Goal: Complete application form

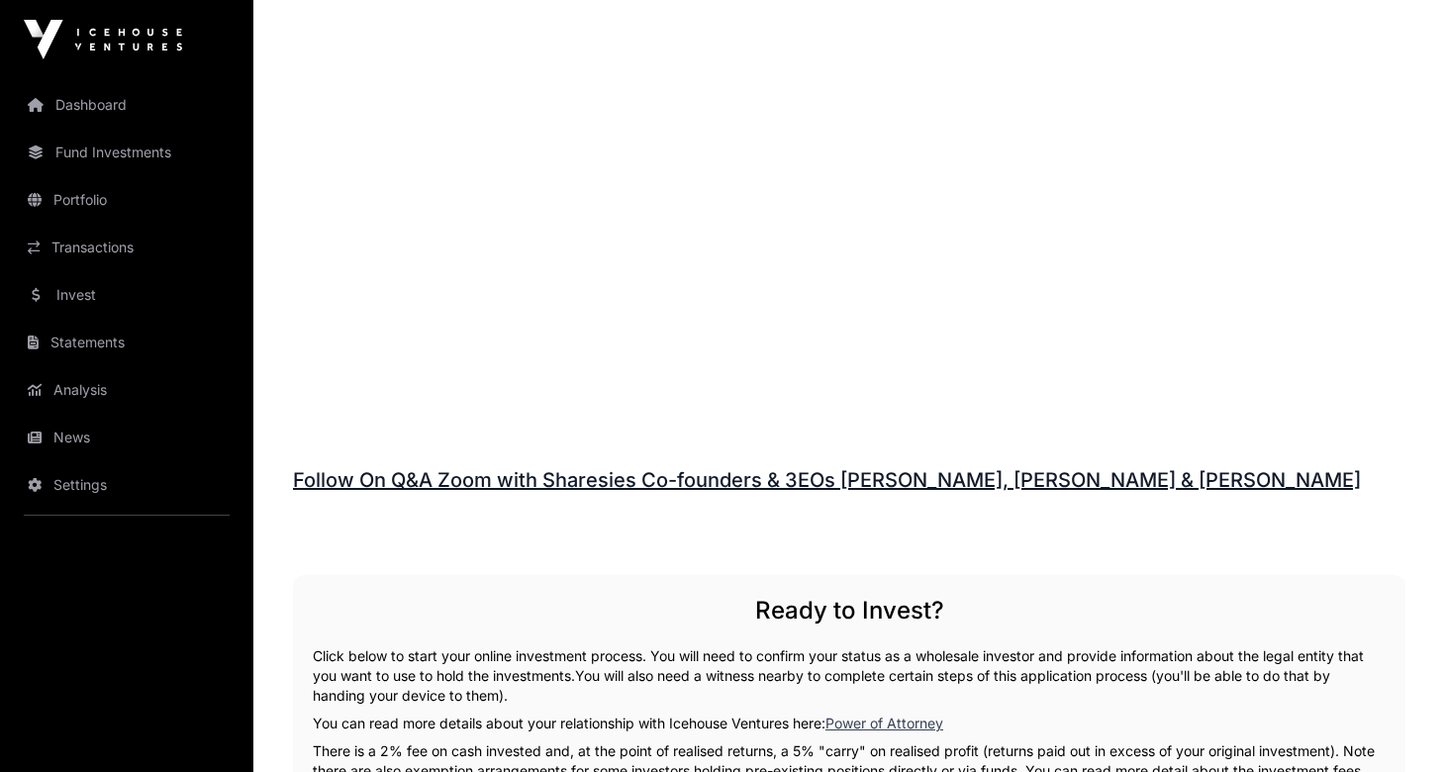
scroll to position [2996, 0]
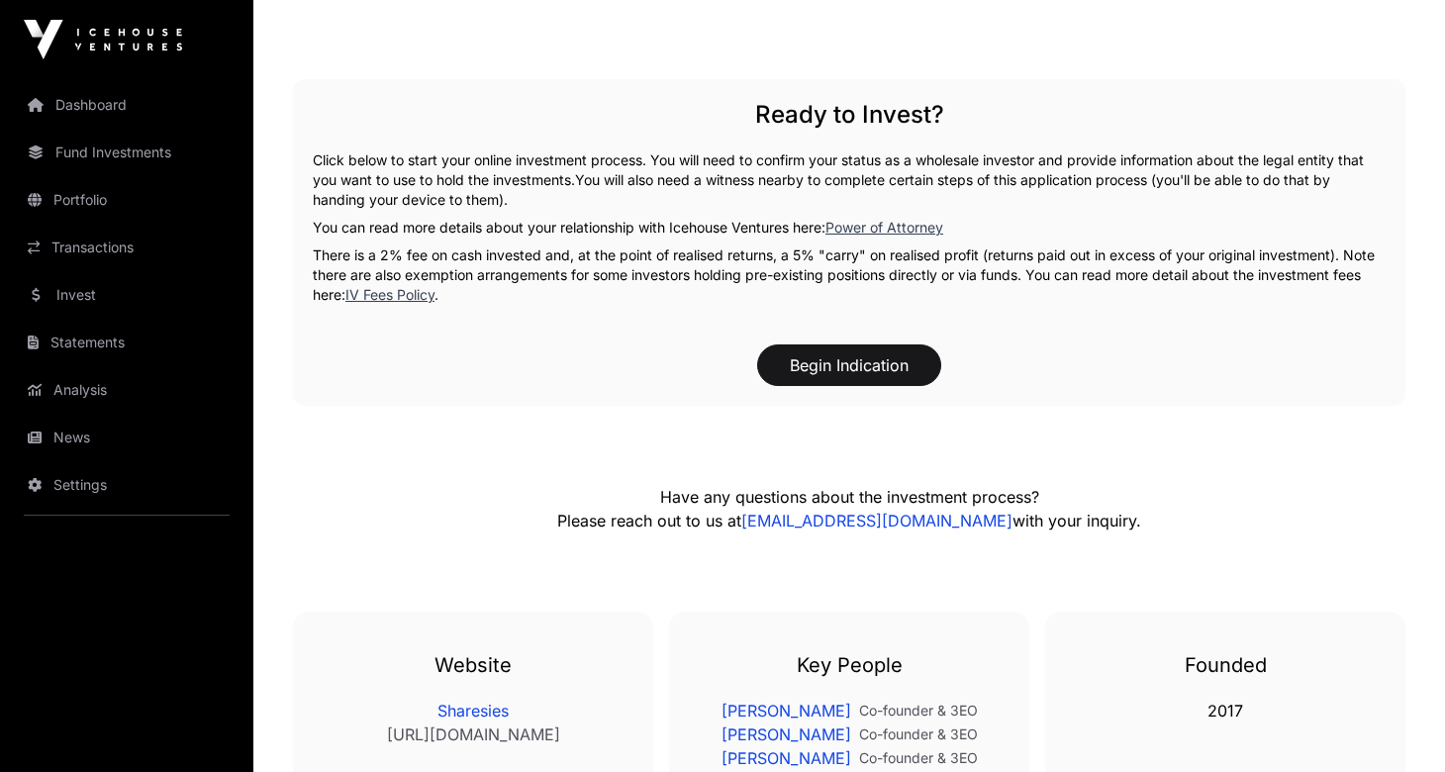
click at [874, 344] on button "Begin Indication" at bounding box center [849, 365] width 184 height 42
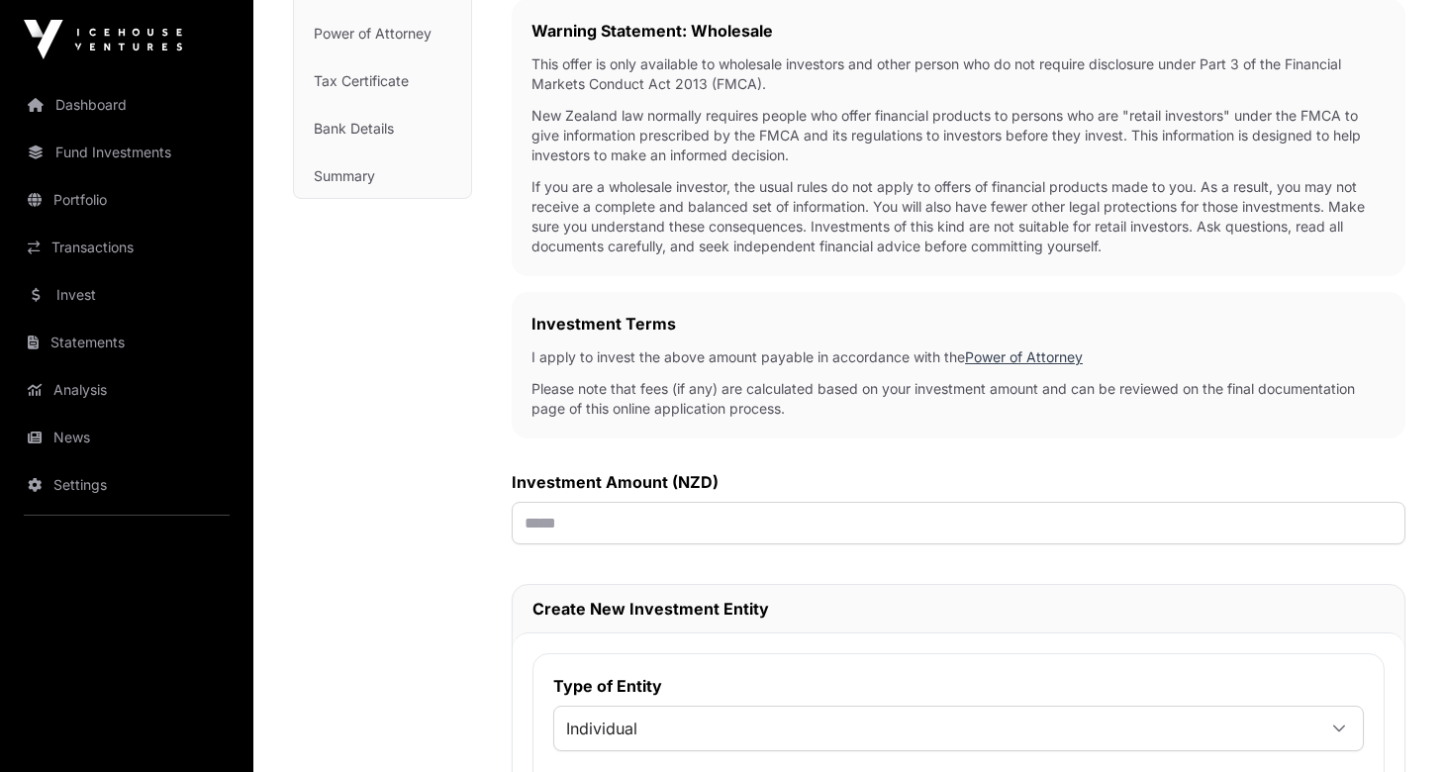
scroll to position [483, 0]
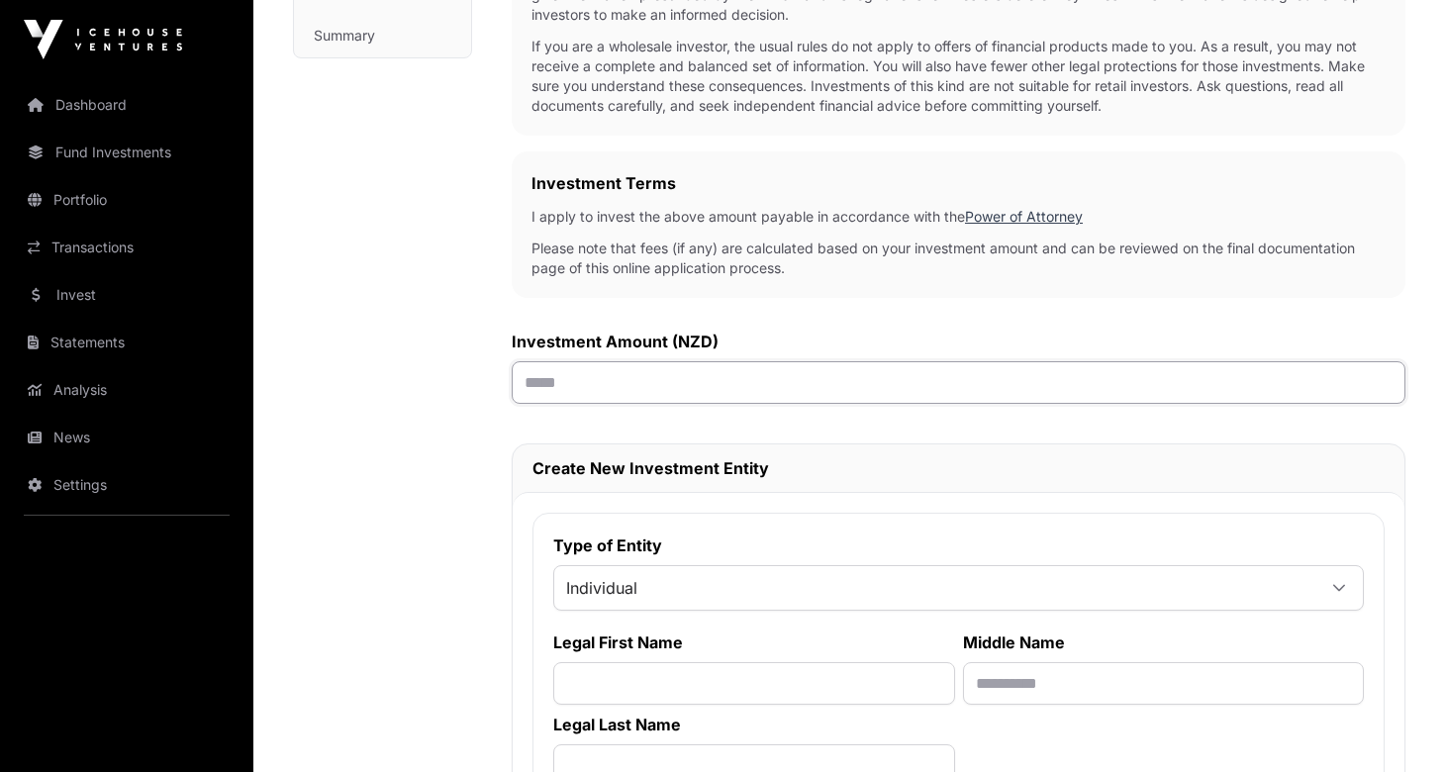
click at [612, 386] on input "text" at bounding box center [959, 382] width 894 height 43
type input "******"
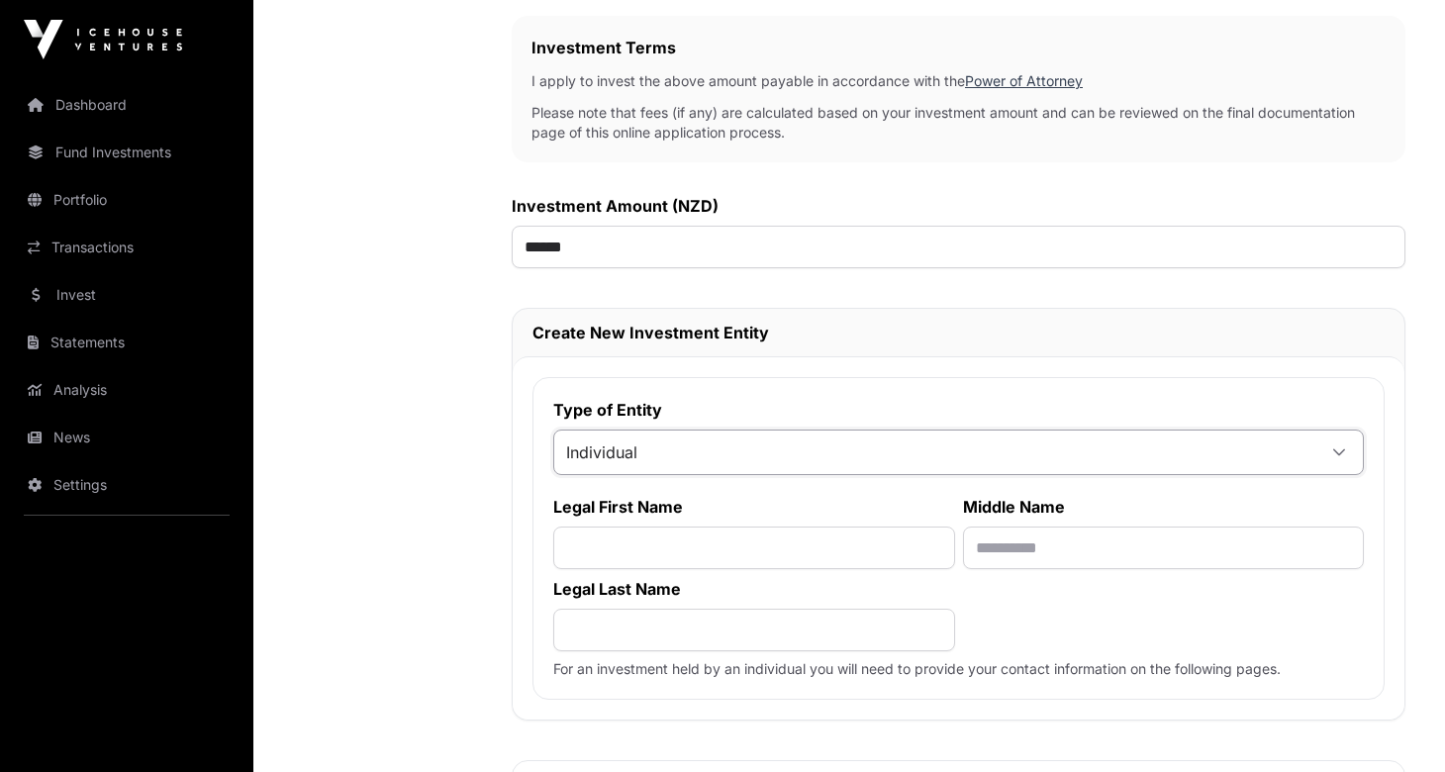
click at [650, 450] on span "Individual" at bounding box center [934, 452] width 761 height 36
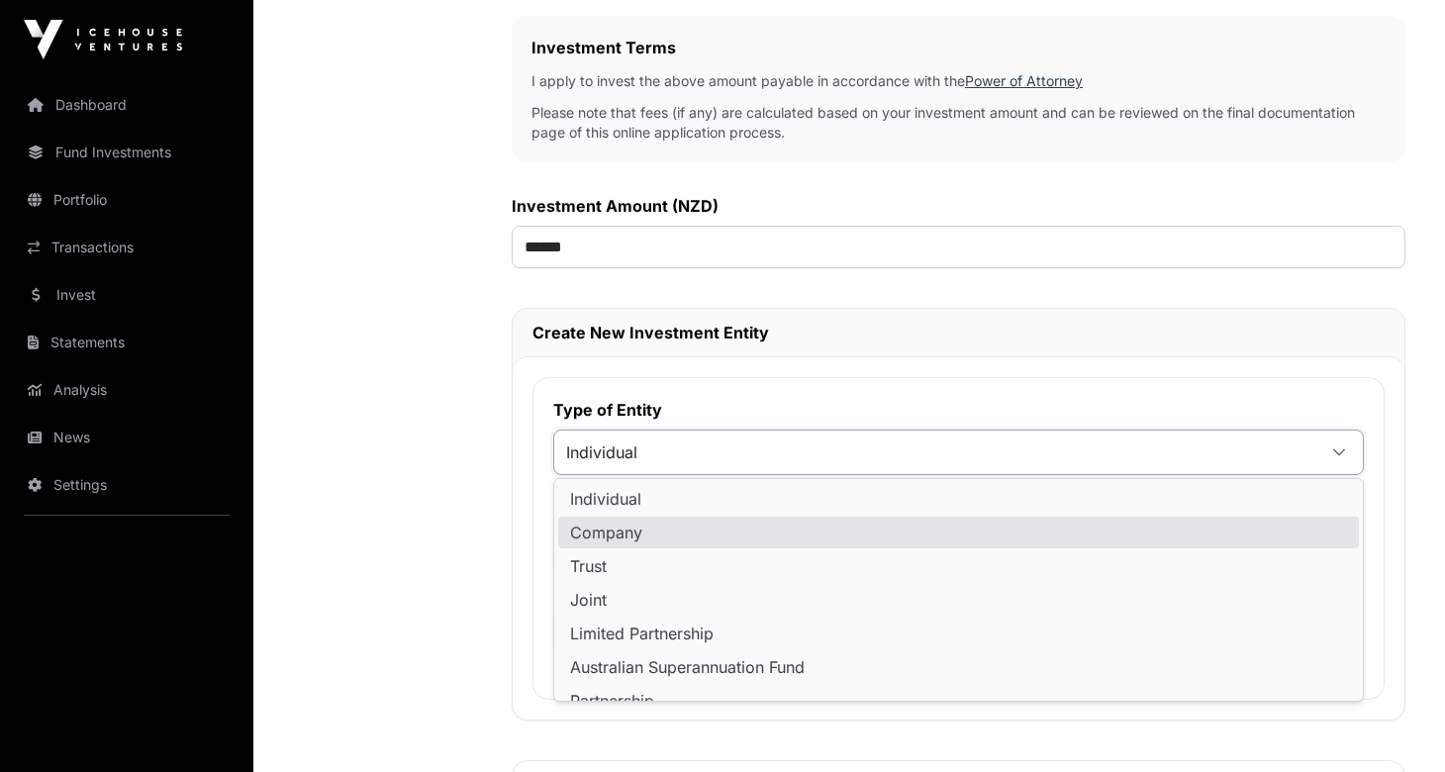
click at [662, 525] on li "Company" at bounding box center [958, 533] width 801 height 32
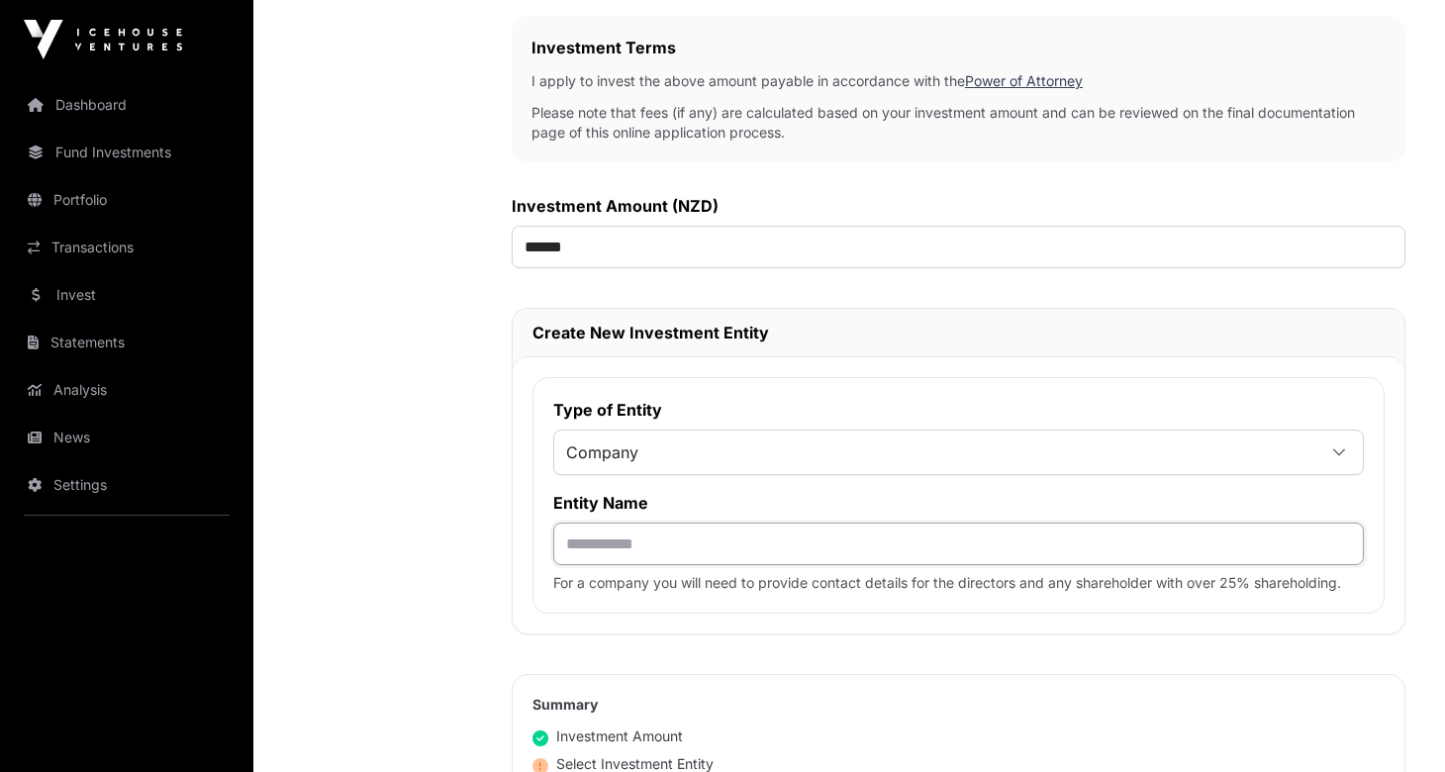
click at [598, 545] on input "text" at bounding box center [958, 544] width 811 height 43
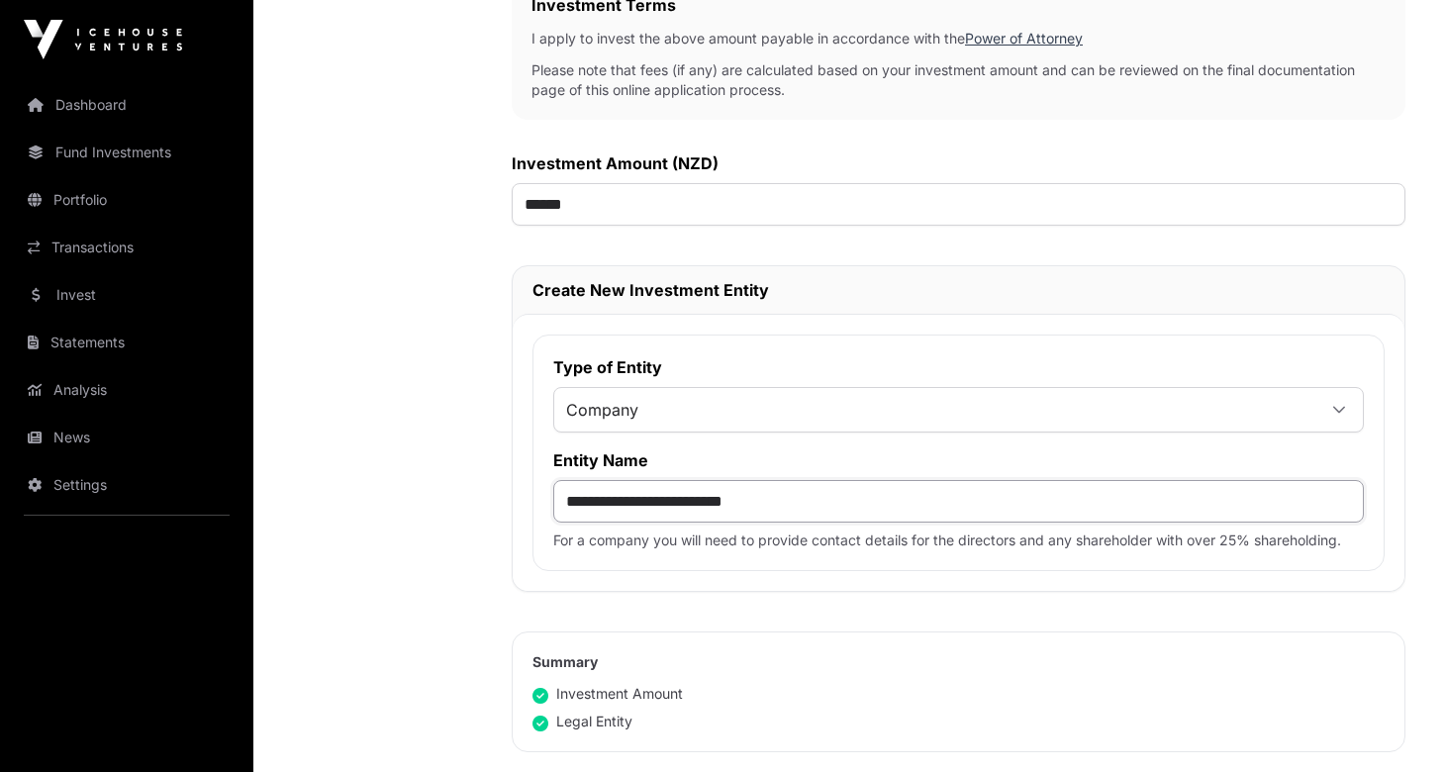
scroll to position [923, 0]
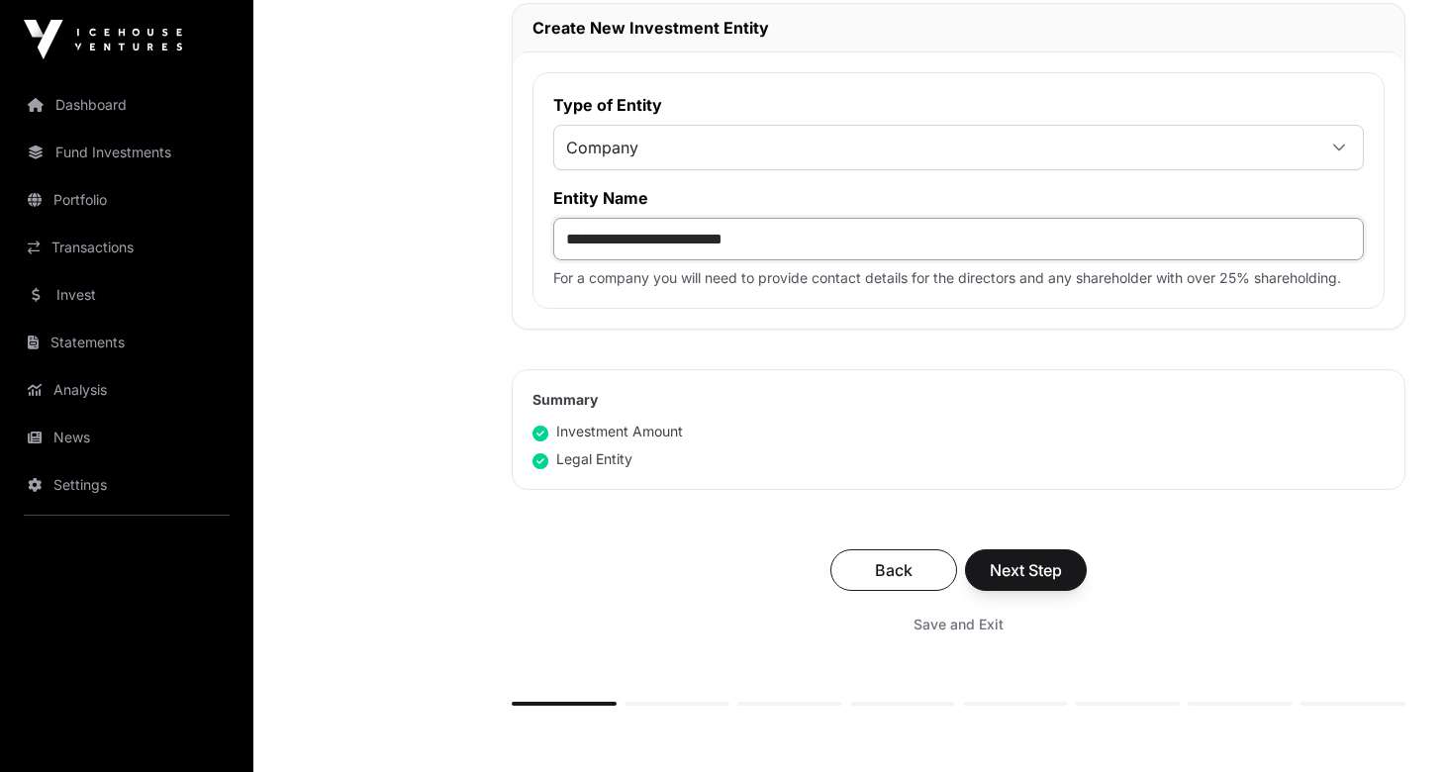
type input "**********"
click at [1024, 572] on span "Next Step" at bounding box center [1026, 570] width 72 height 24
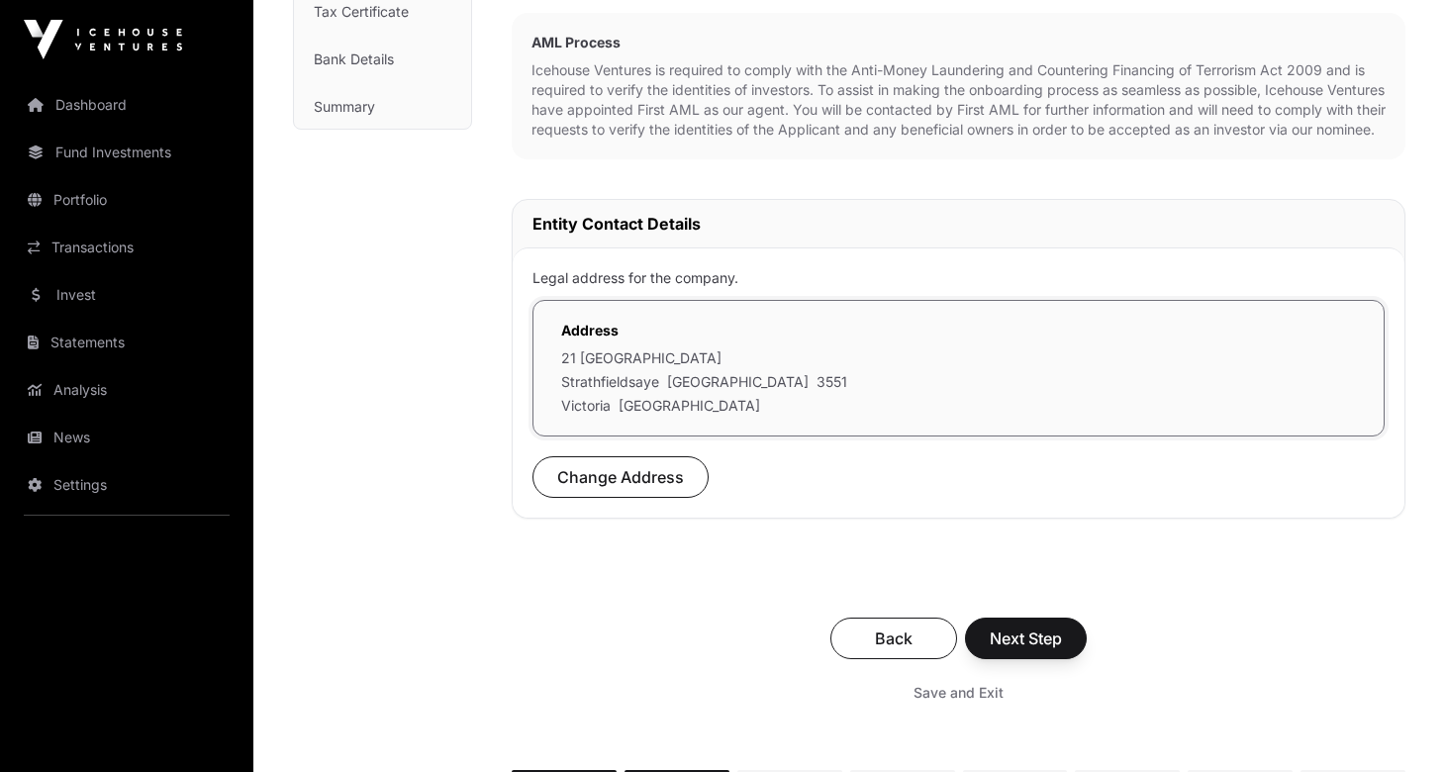
scroll to position [455, 0]
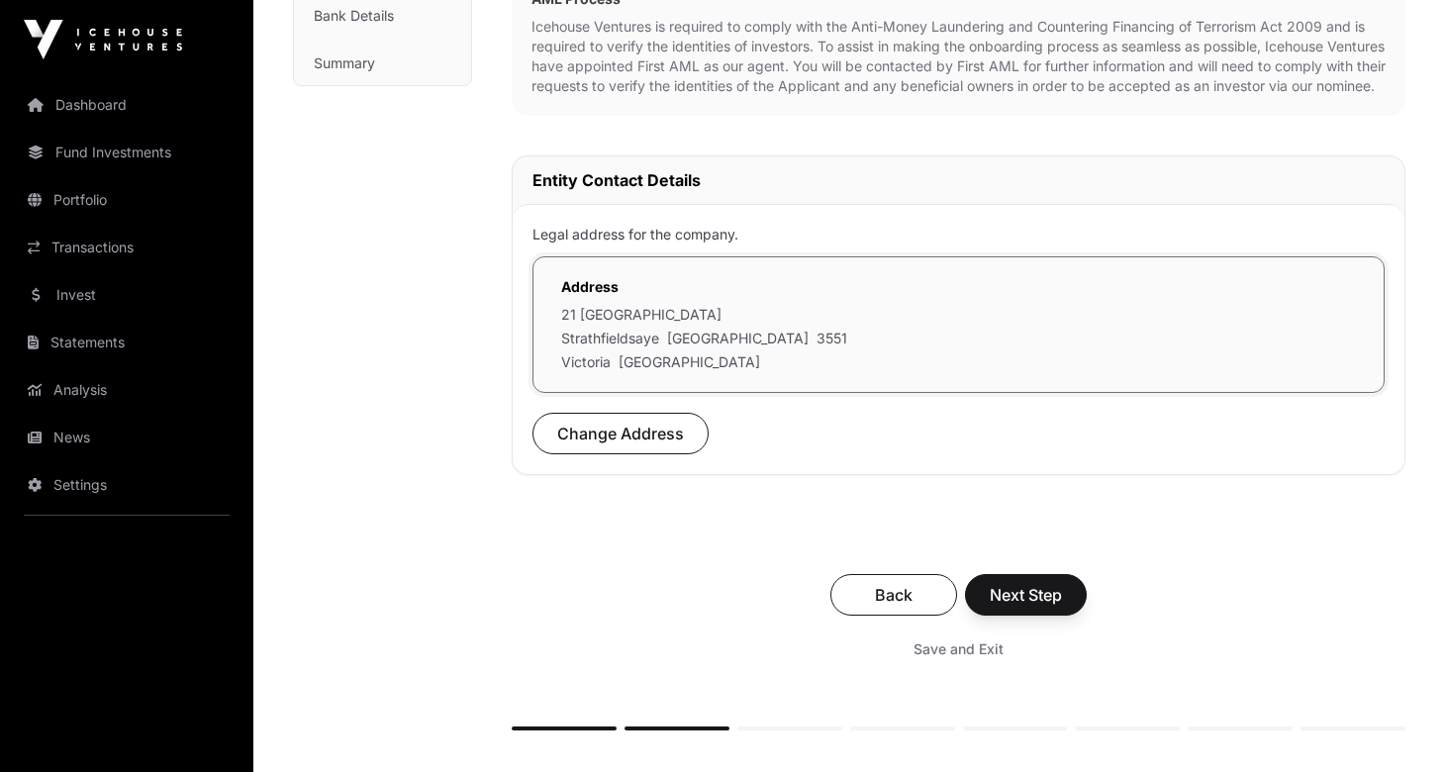
click at [1031, 607] on span "Next Step" at bounding box center [1026, 595] width 72 height 24
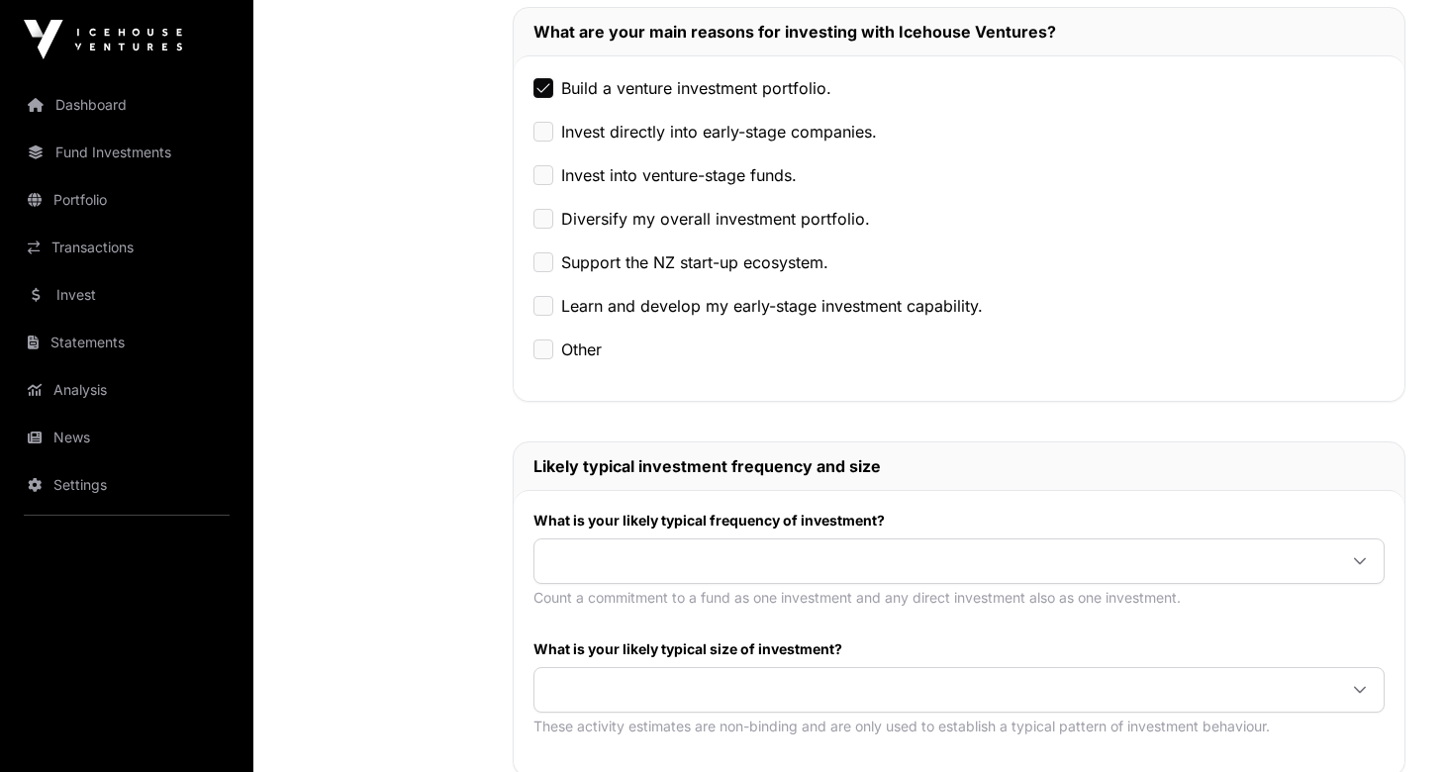
scroll to position [613, 0]
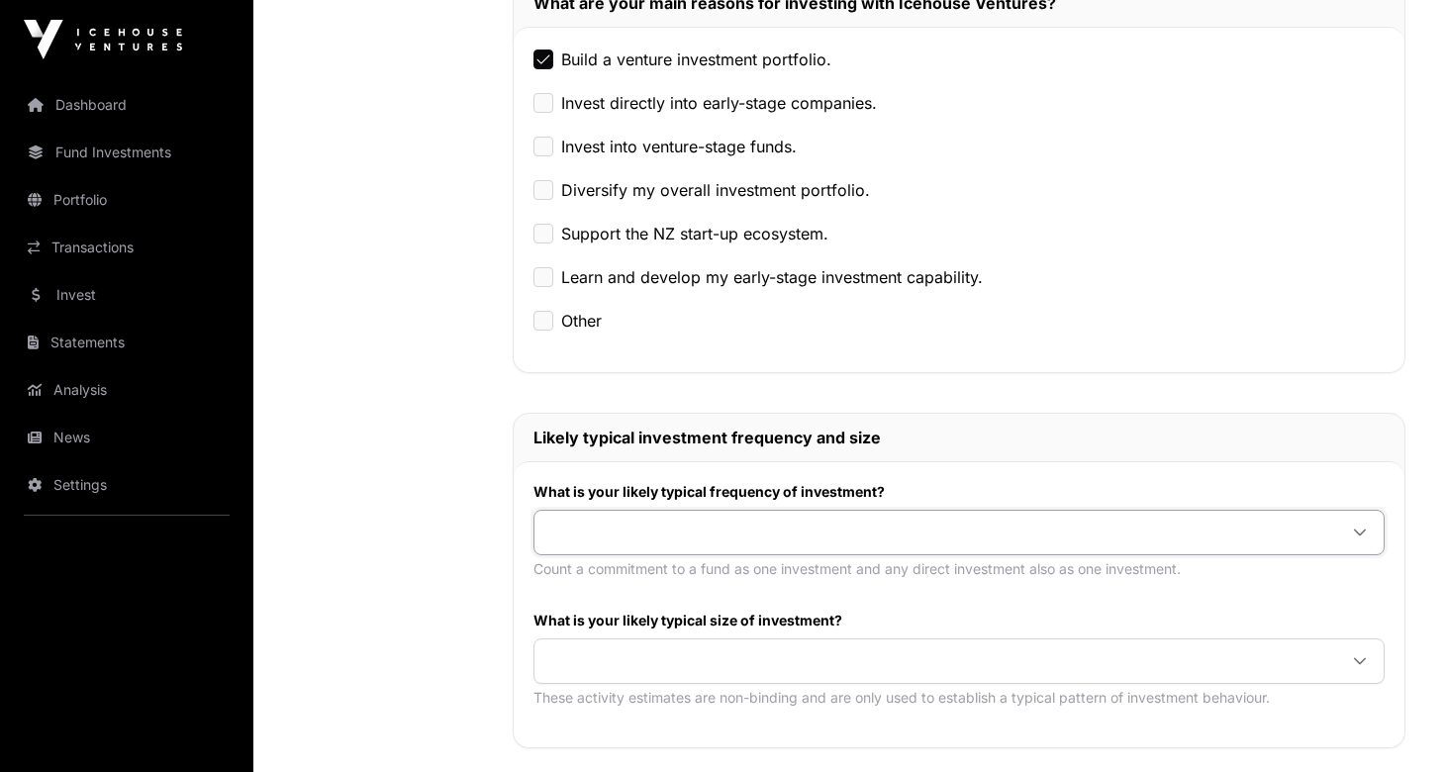
click at [727, 536] on span at bounding box center [935, 533] width 802 height 36
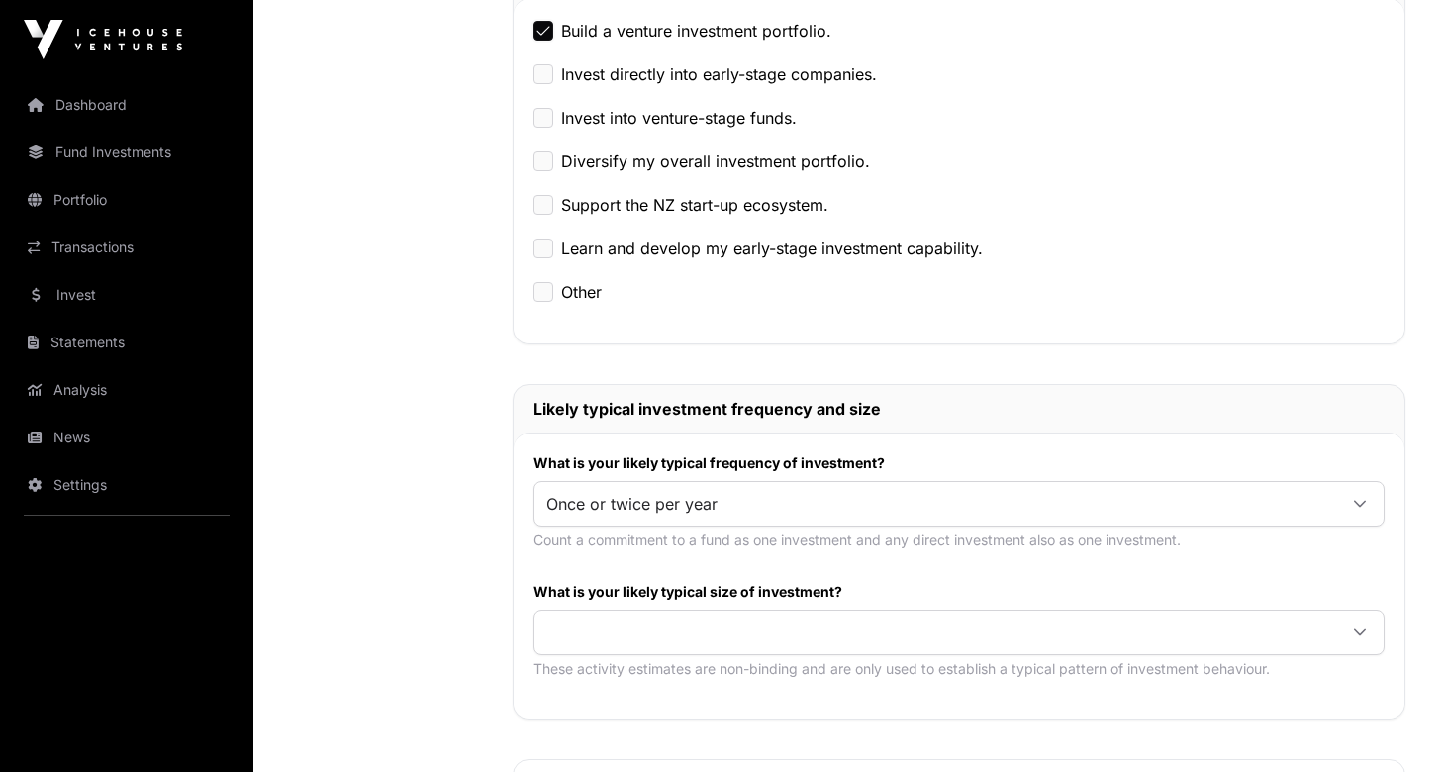
click at [726, 630] on span at bounding box center [935, 633] width 802 height 36
click at [742, 454] on span "$5,000 or more per investment" at bounding box center [667, 452] width 234 height 16
click at [726, 623] on span "$5,000 or more per investment" at bounding box center [935, 633] width 802 height 36
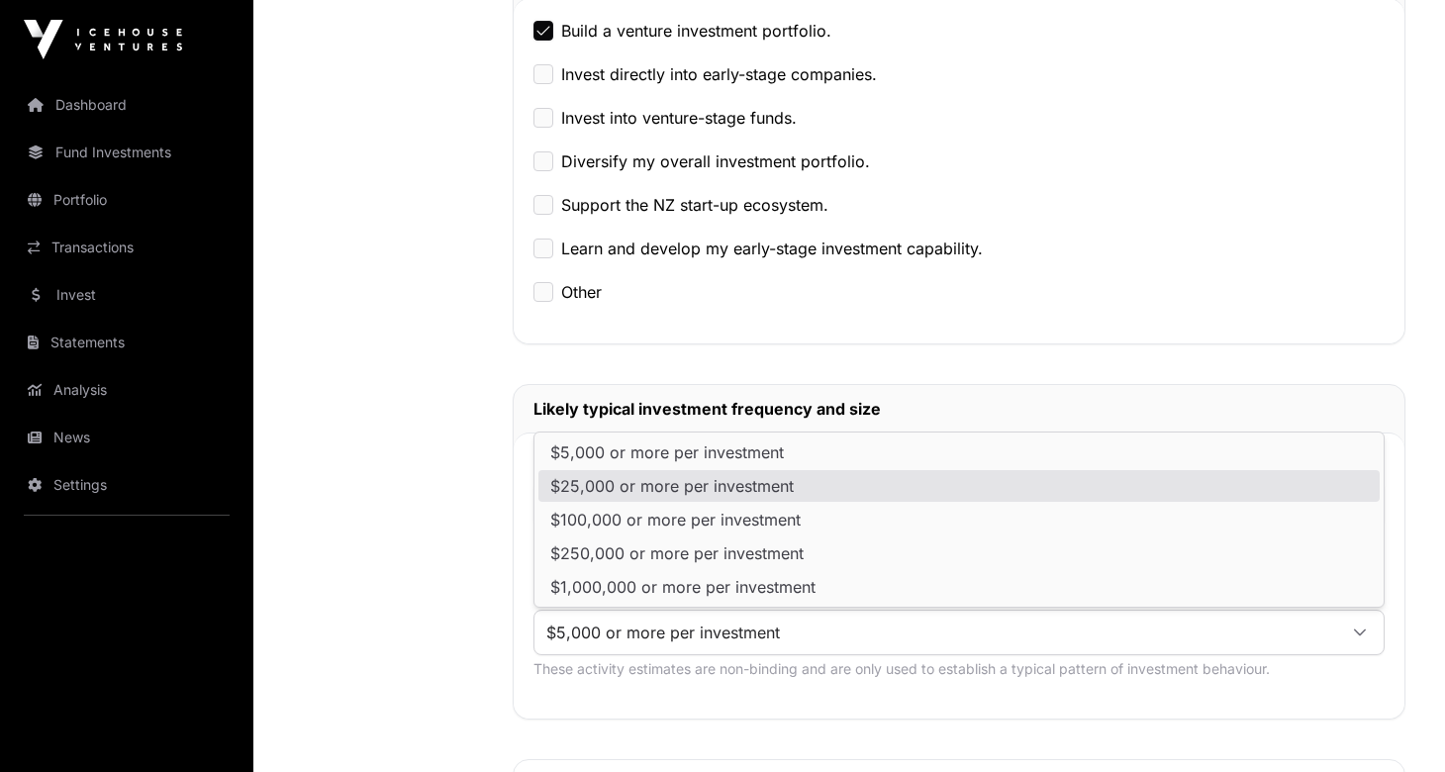
click at [743, 478] on span "$25,000 or more per investment" at bounding box center [671, 486] width 243 height 16
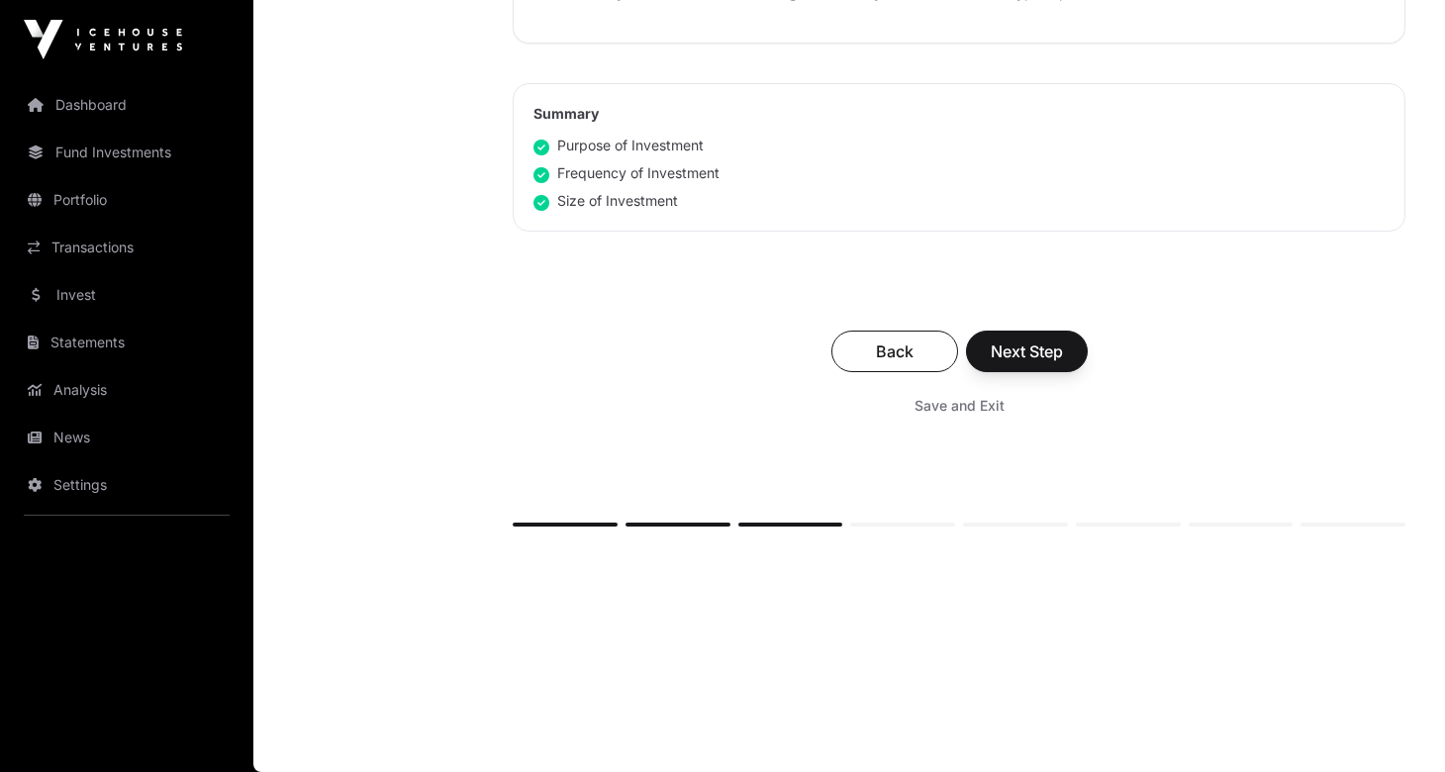
scroll to position [1147, 0]
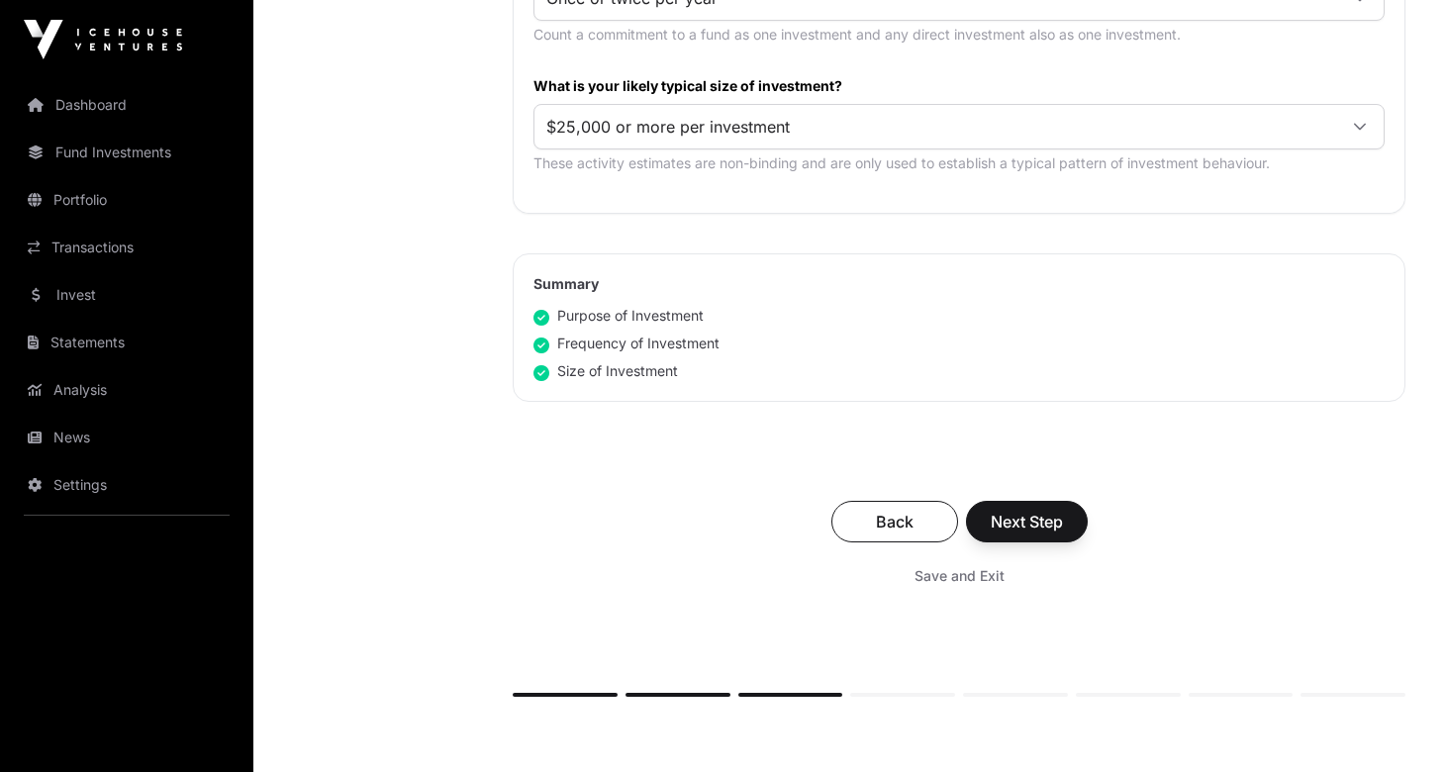
click at [1027, 515] on span "Next Step" at bounding box center [1027, 522] width 72 height 24
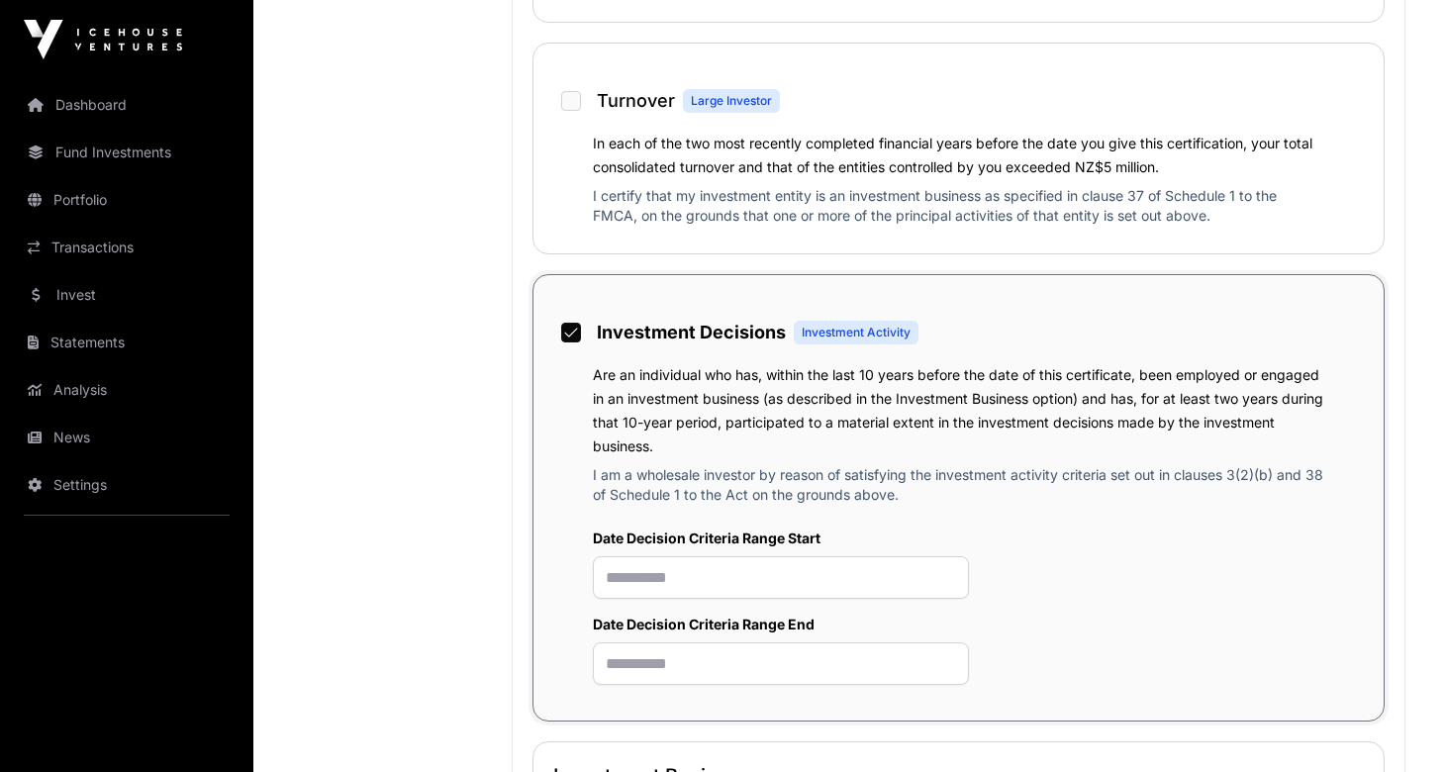
scroll to position [1429, 0]
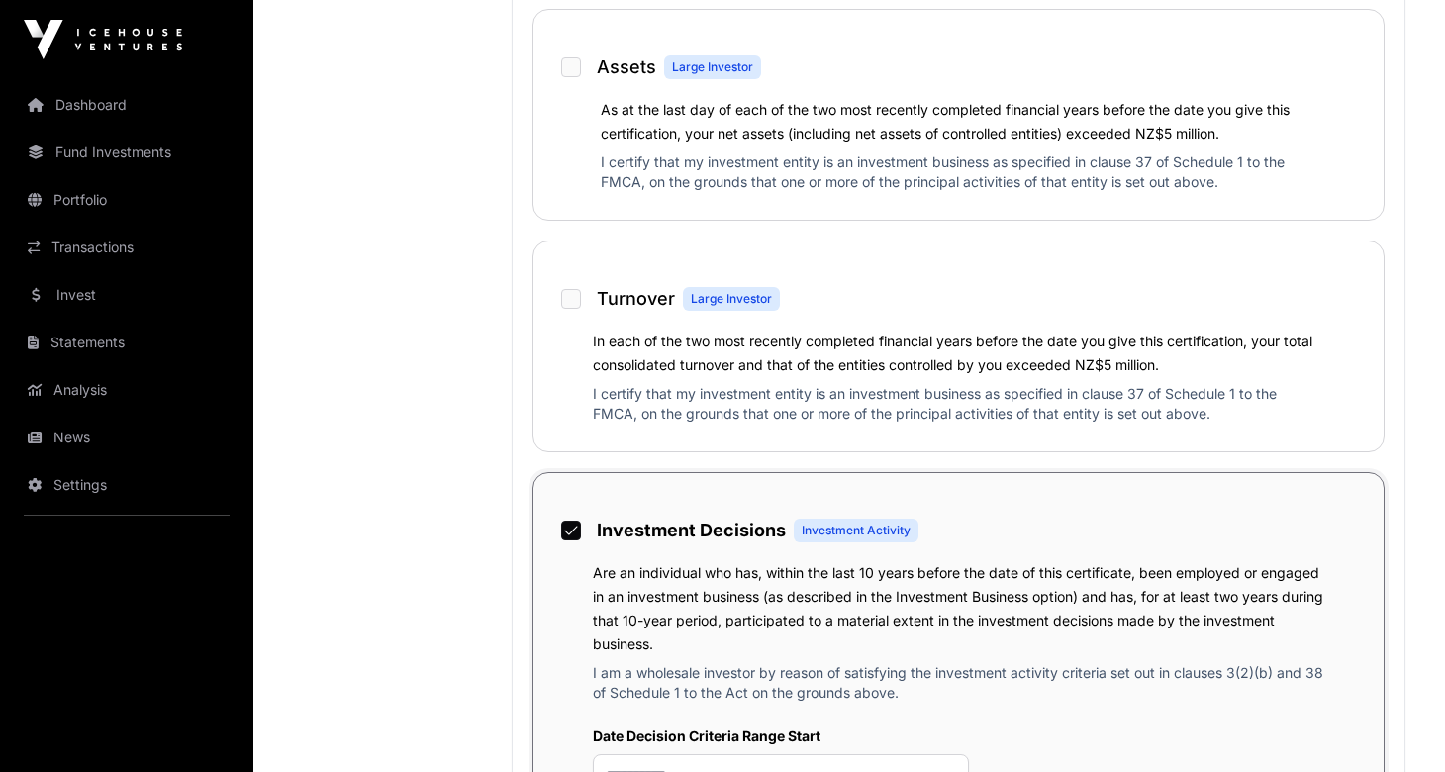
click at [585, 525] on label "Investment Decisions Investment Activity" at bounding box center [751, 529] width 341 height 48
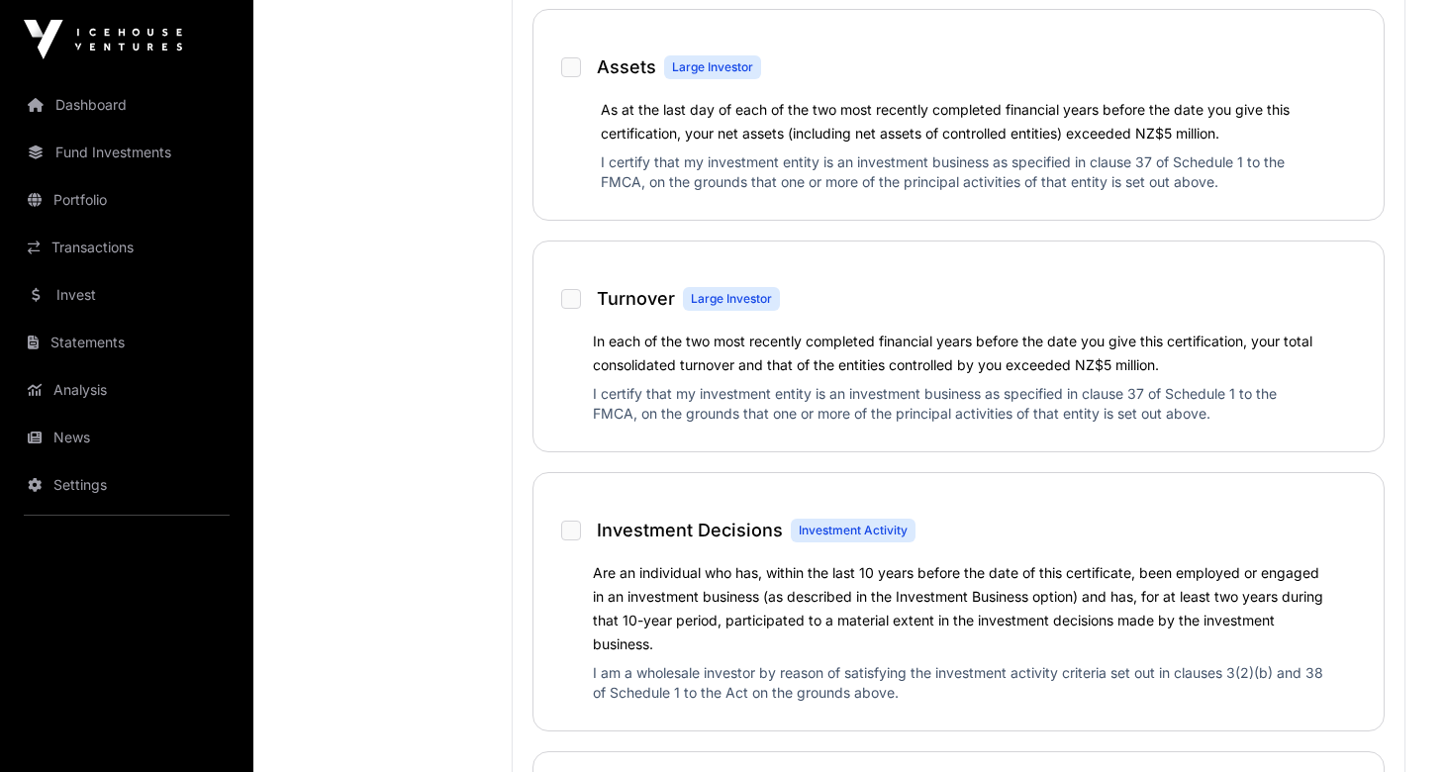
scroll to position [1848, 0]
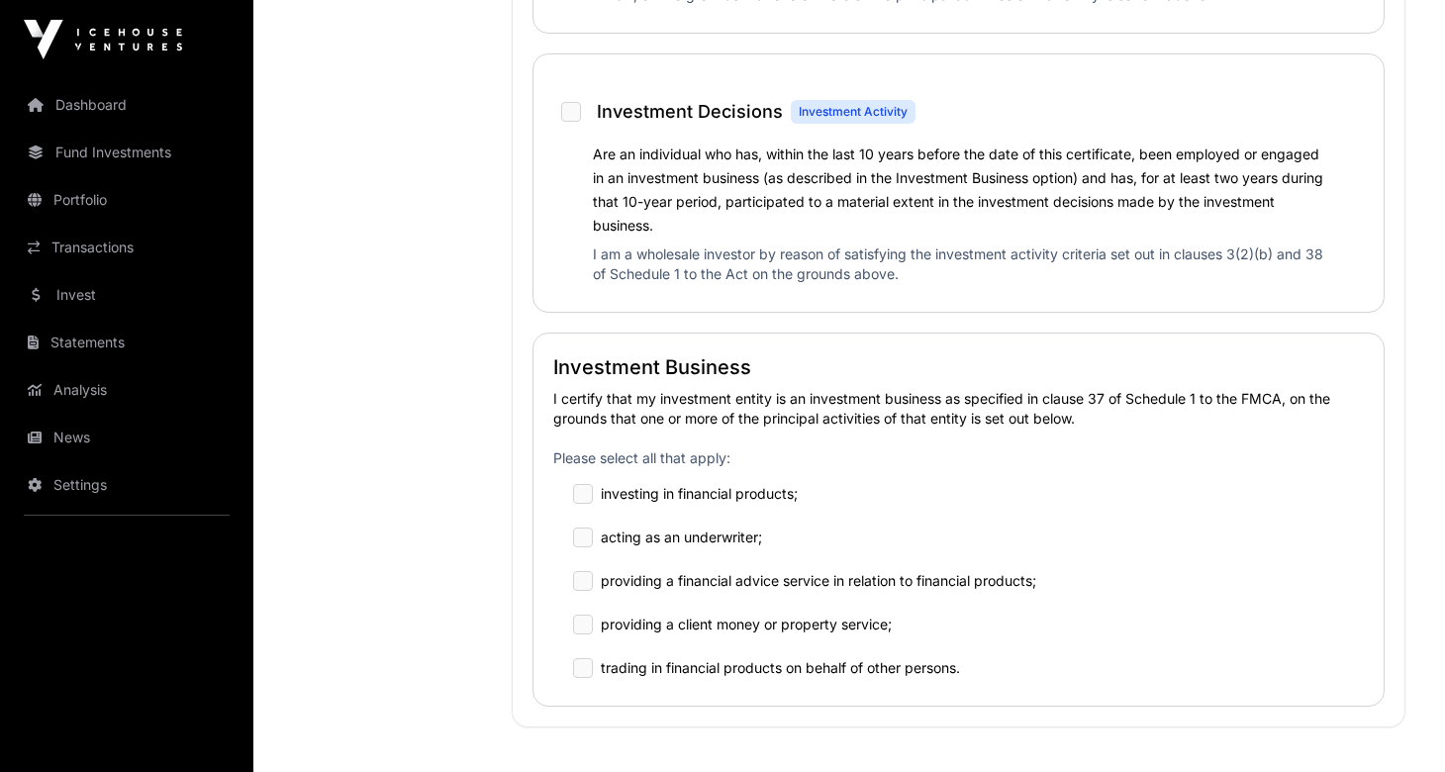
click at [630, 484] on label "investing in financial products;" at bounding box center [699, 494] width 197 height 20
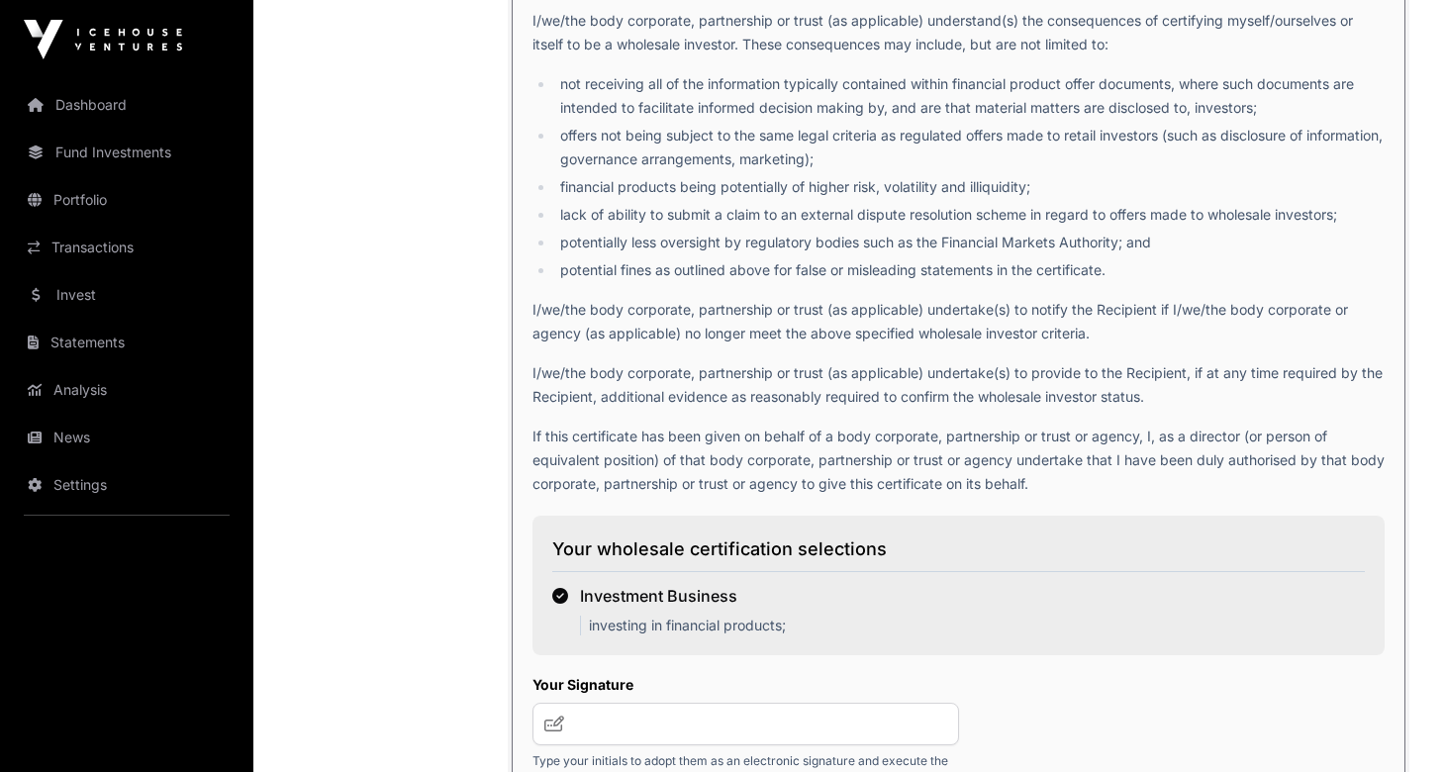
scroll to position [2950, 0]
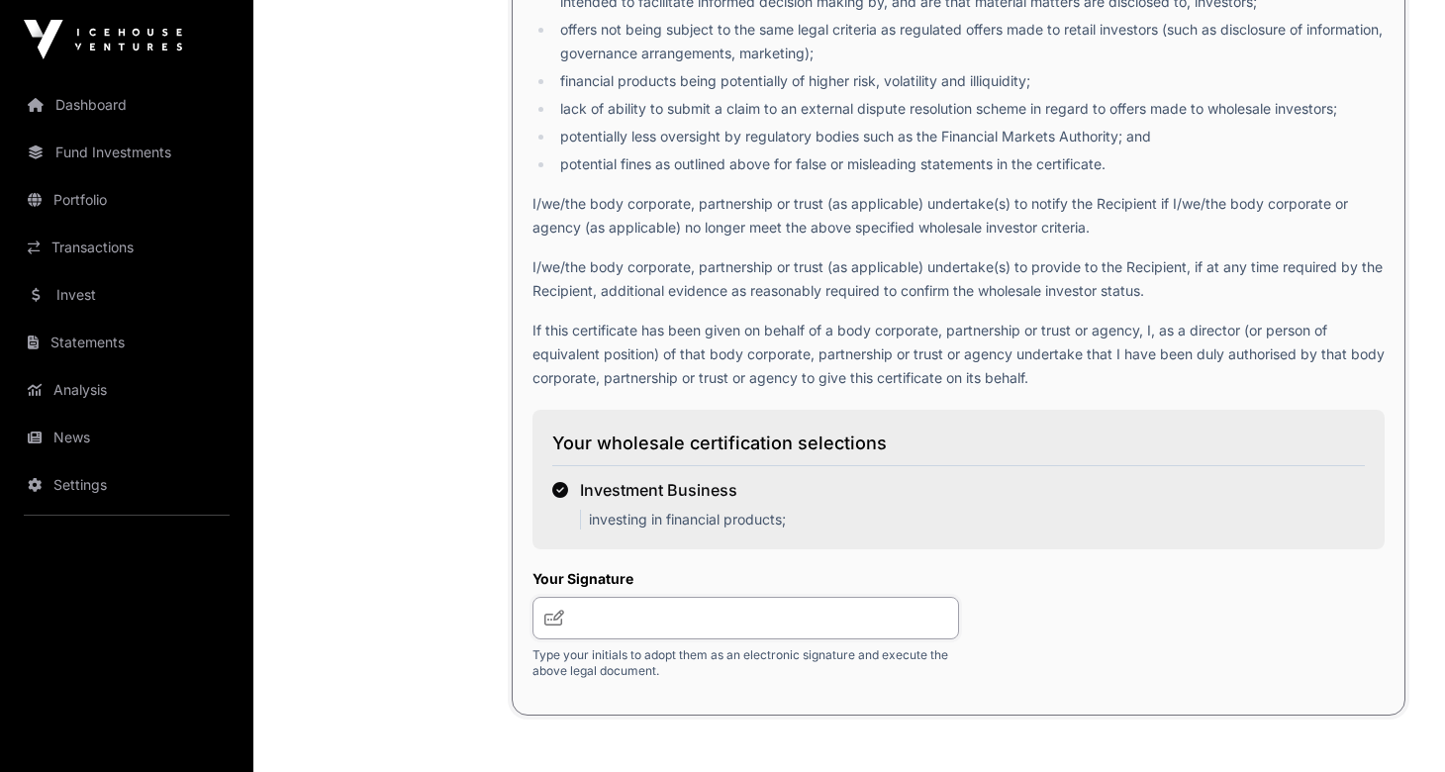
click at [655, 628] on input "text" at bounding box center [745, 618] width 427 height 43
click at [551, 618] on icon at bounding box center [554, 618] width 20 height 16
click at [626, 623] on input "text" at bounding box center [745, 618] width 427 height 43
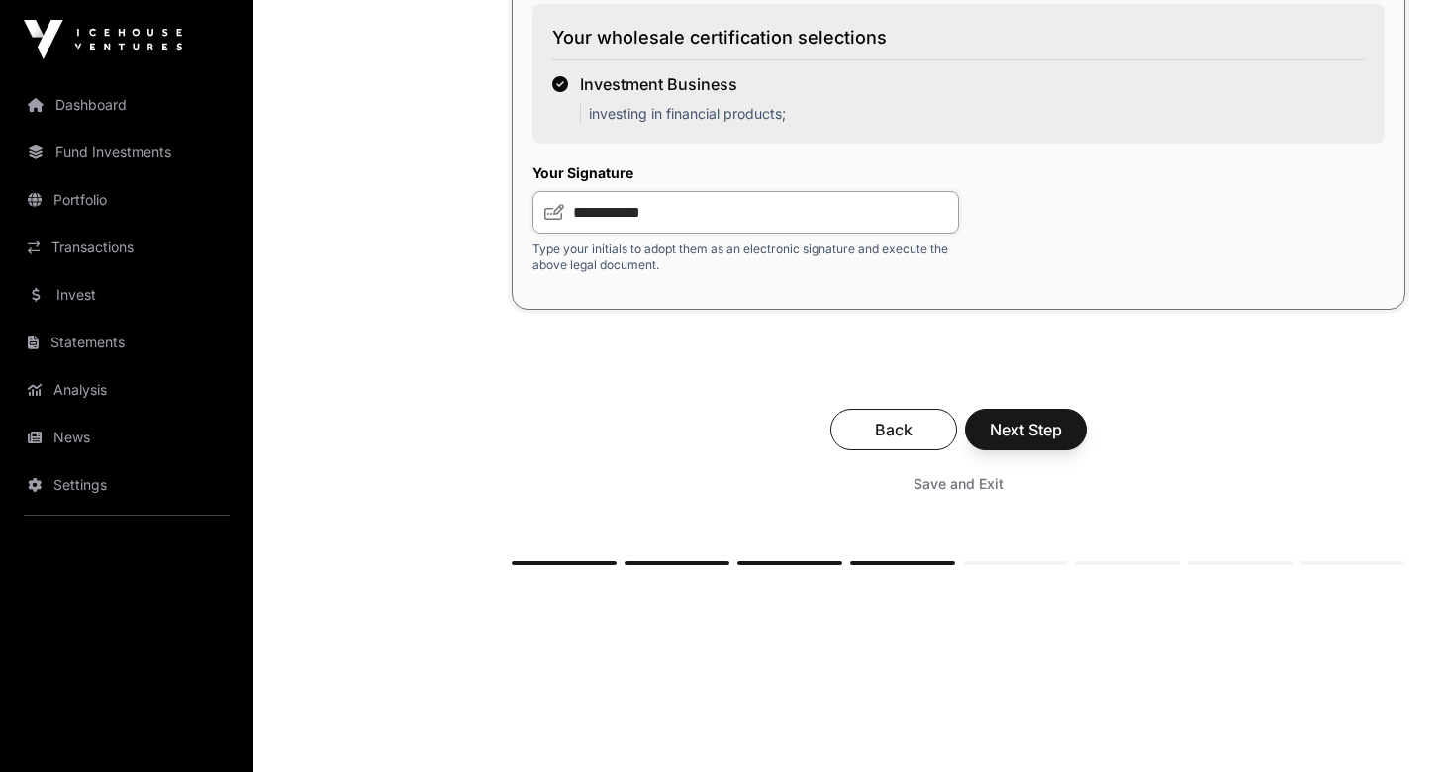
type input "**********"
click at [1034, 430] on span "Next Step" at bounding box center [1026, 430] width 72 height 24
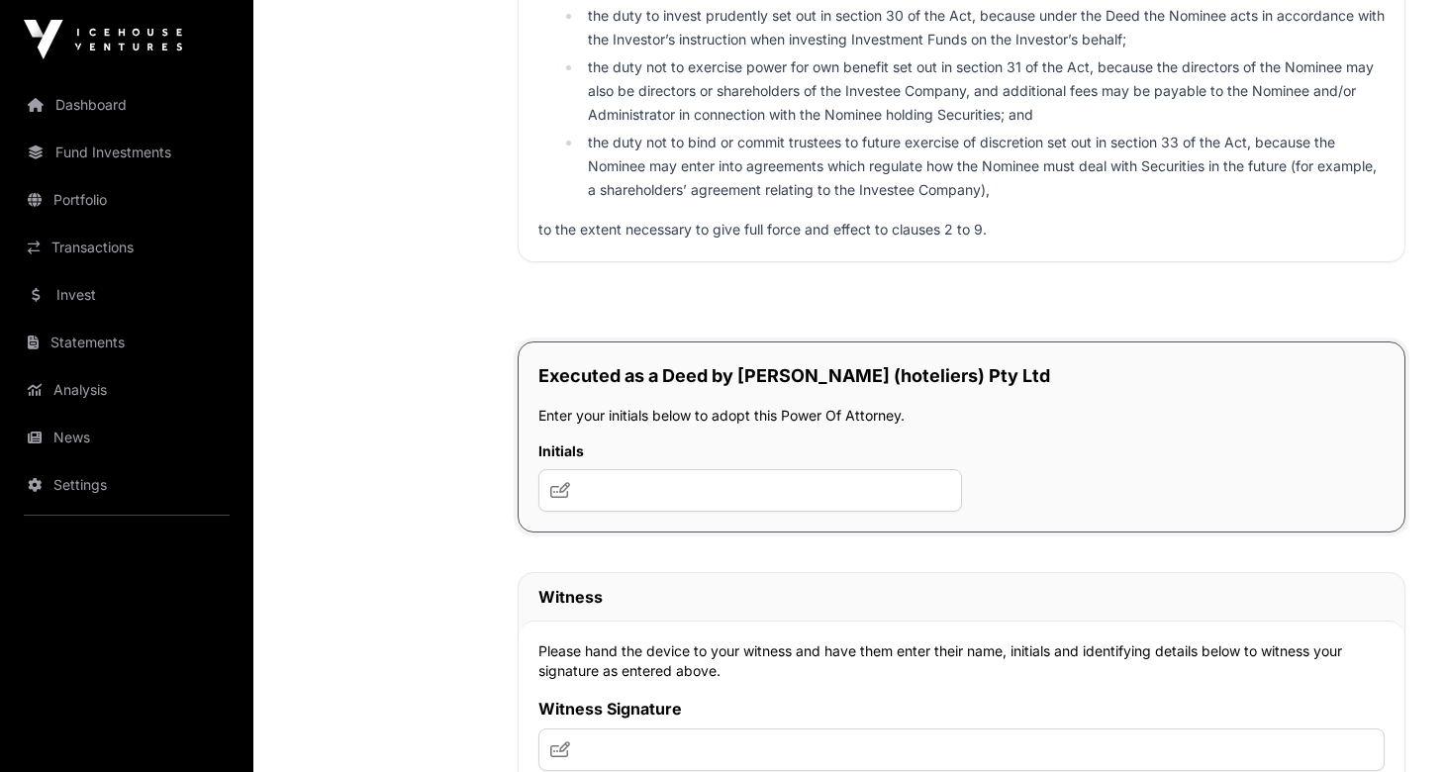
scroll to position [13638, 0]
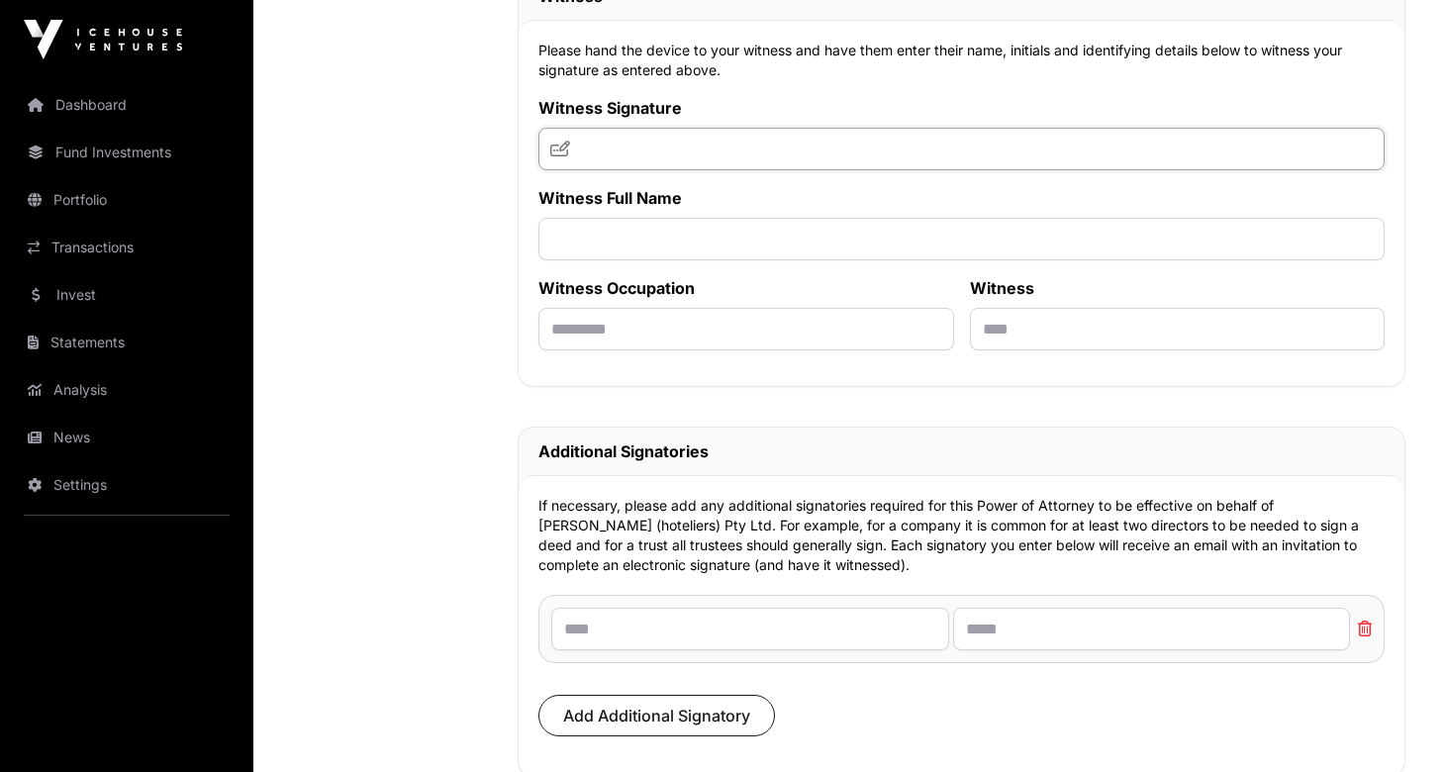
click at [786, 170] on input "text" at bounding box center [961, 149] width 846 height 43
type input "**********"
type input "*******"
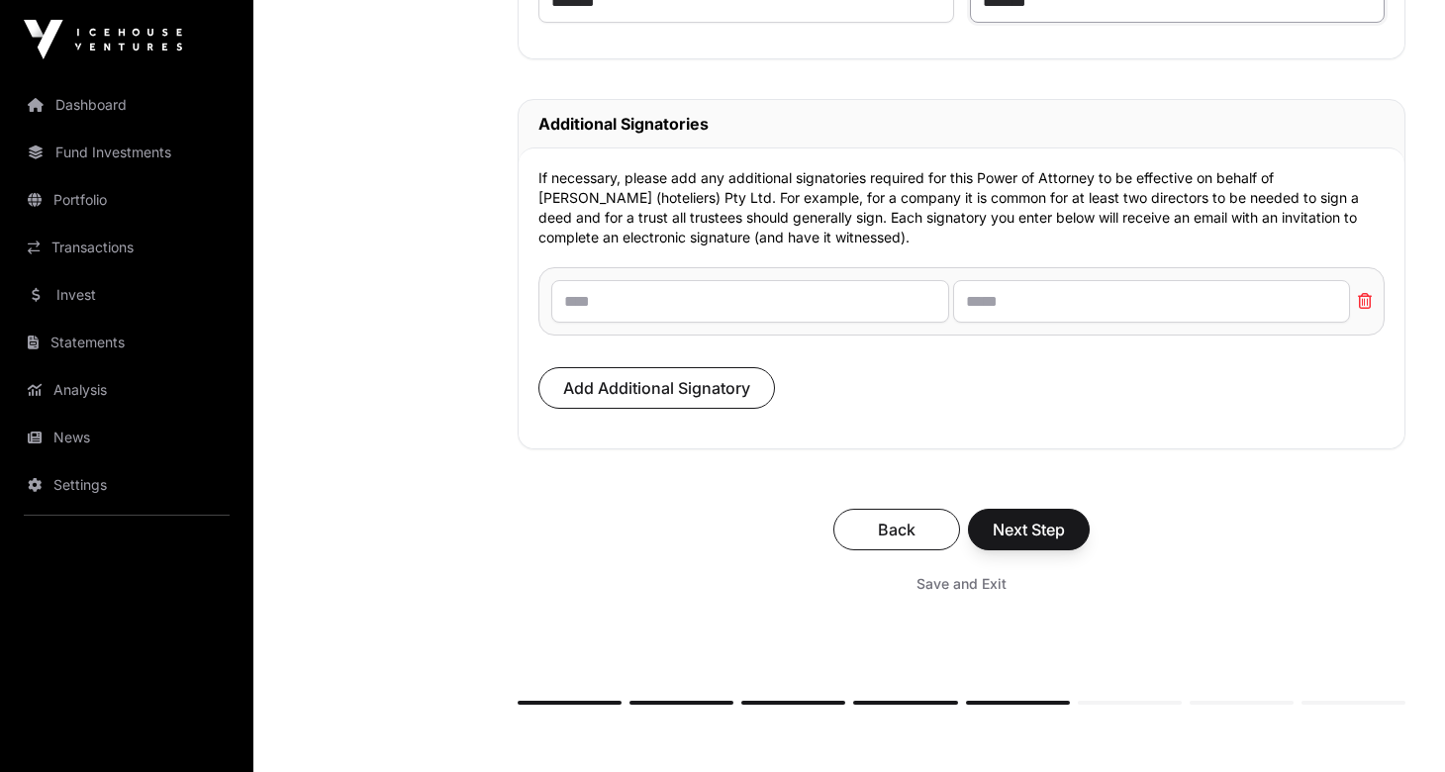
type input "*******"
type input "**********"
click at [1028, 541] on span "Next Step" at bounding box center [1029, 530] width 72 height 24
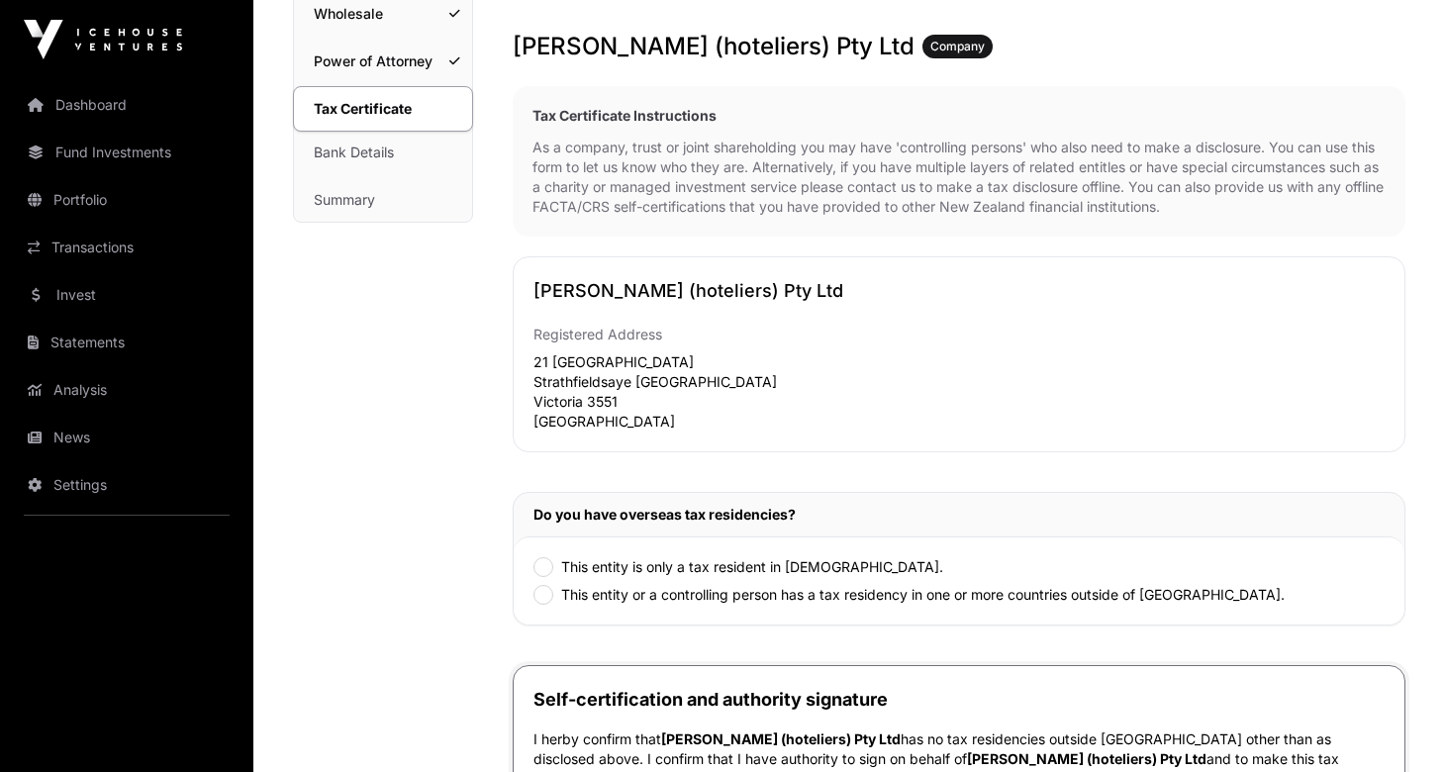
scroll to position [356, 0]
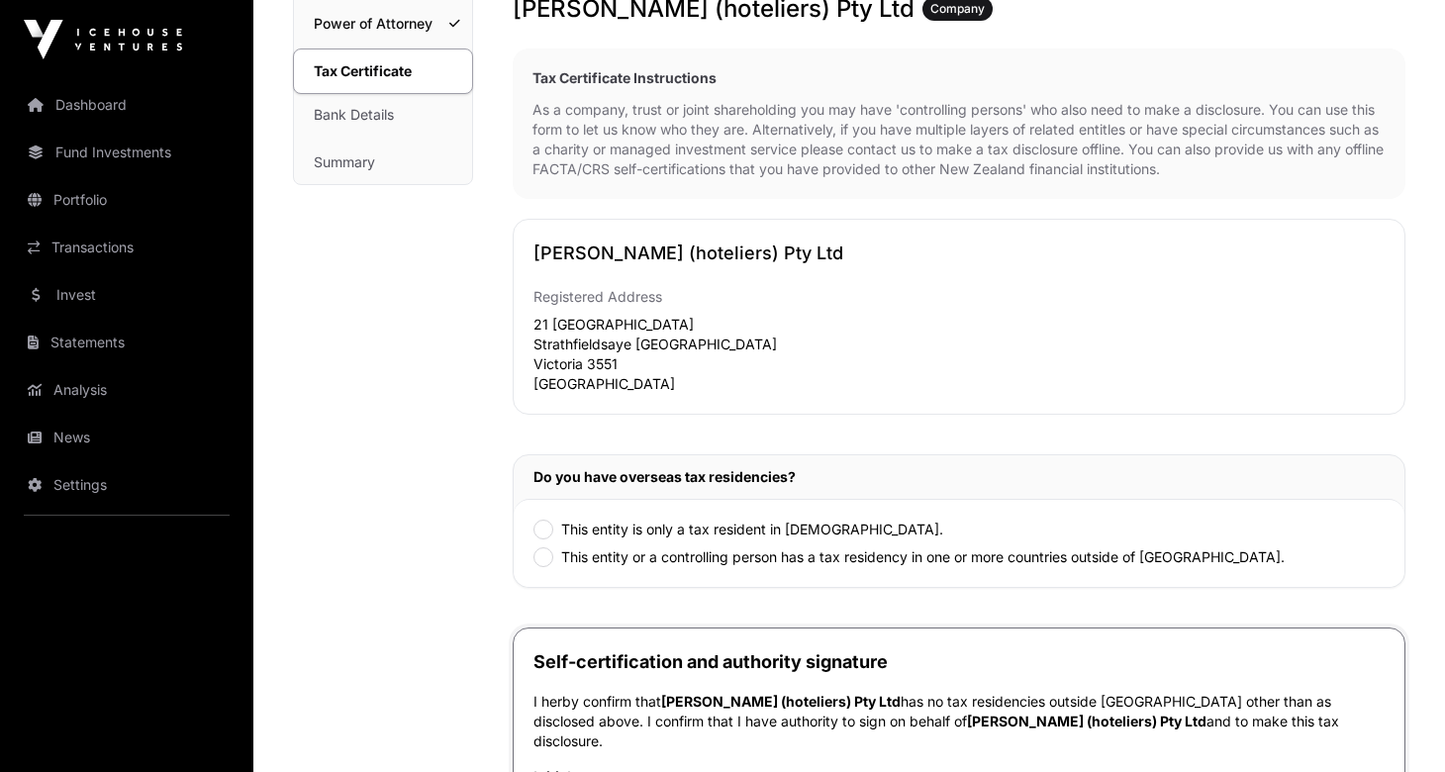
drag, startPoint x: 1018, startPoint y: 385, endPoint x: 1006, endPoint y: 388, distance: 13.2
click at [1018, 385] on div "Registered Address [STREET_ADDRESS]" at bounding box center [958, 330] width 851 height 127
click at [967, 463] on div "Do you have overseas tax residencies?" at bounding box center [959, 477] width 891 height 44
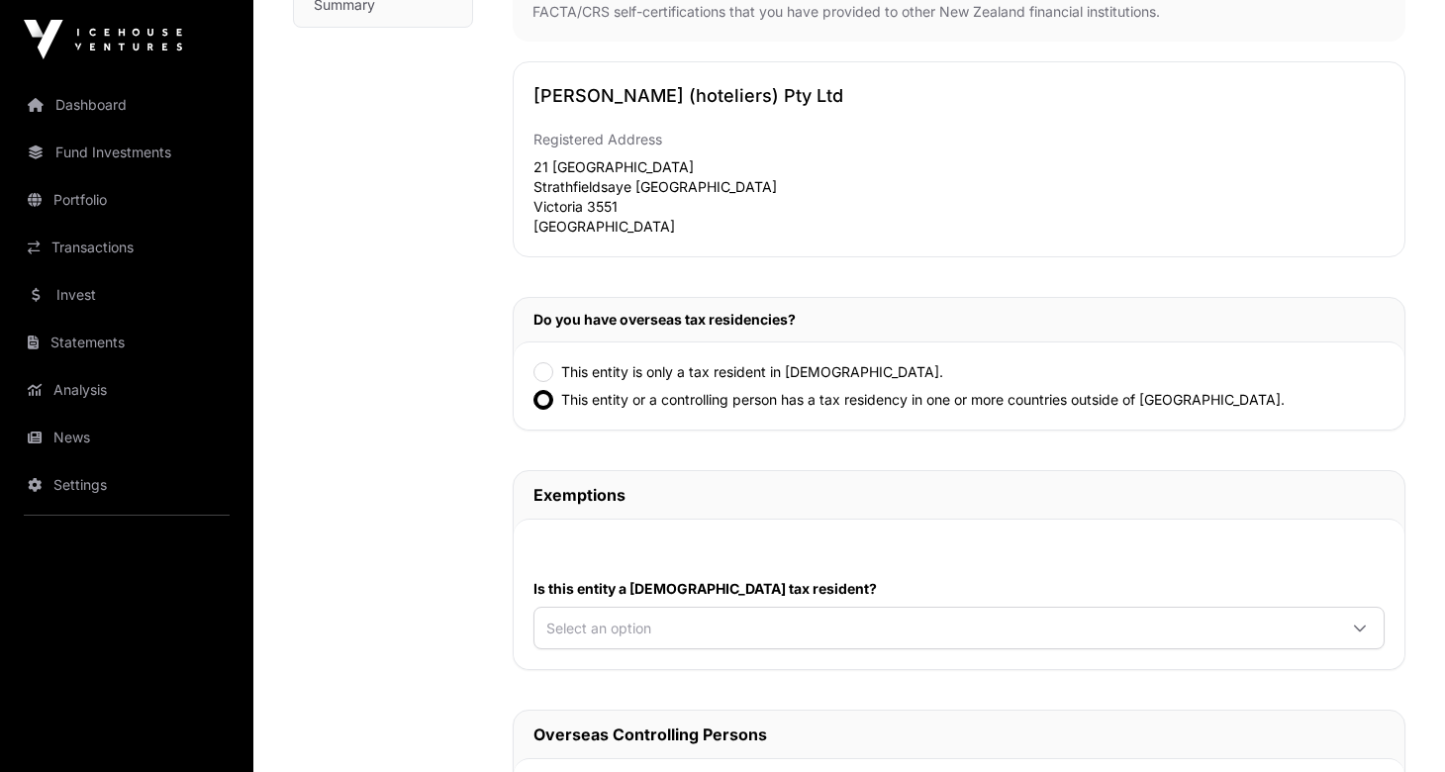
scroll to position [551, 0]
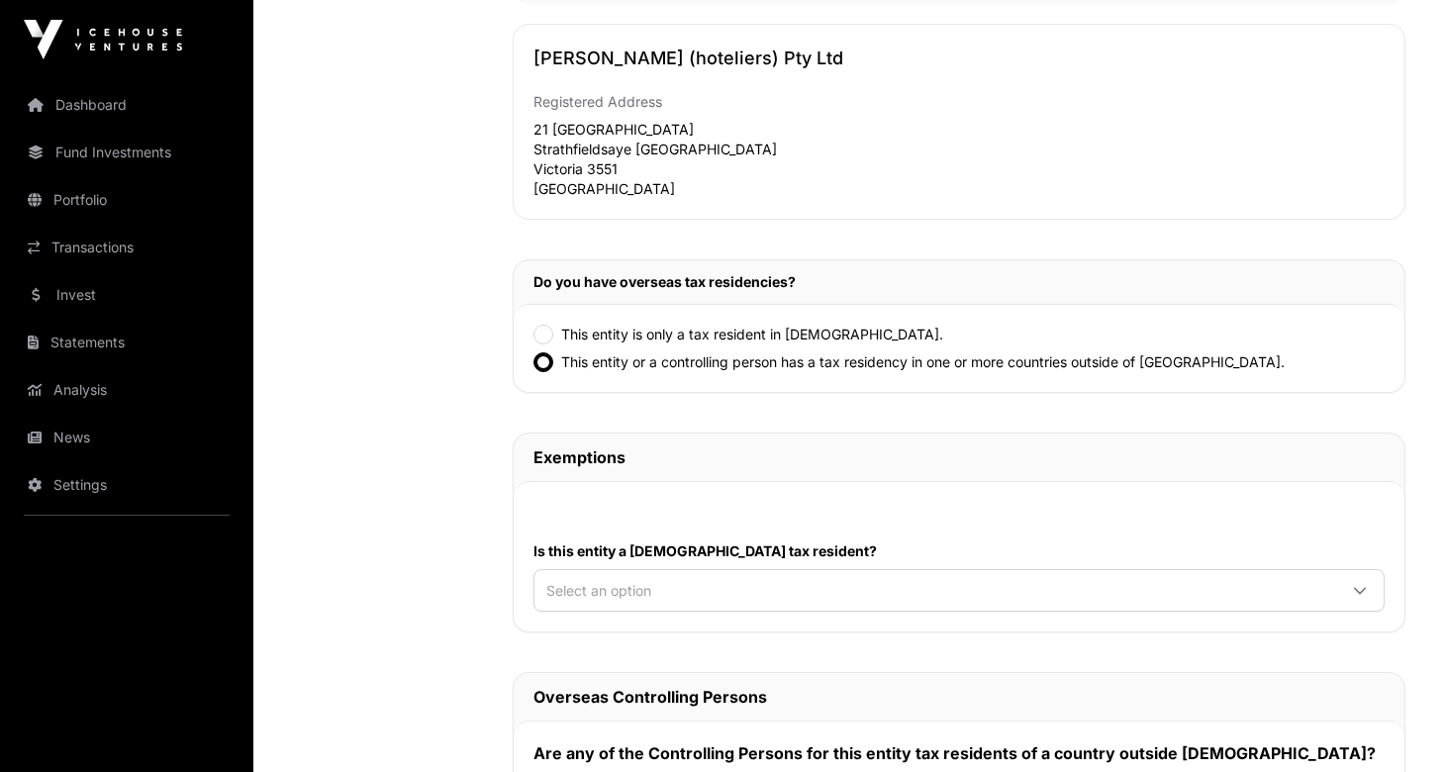
click at [719, 596] on span "Select an option" at bounding box center [935, 590] width 802 height 33
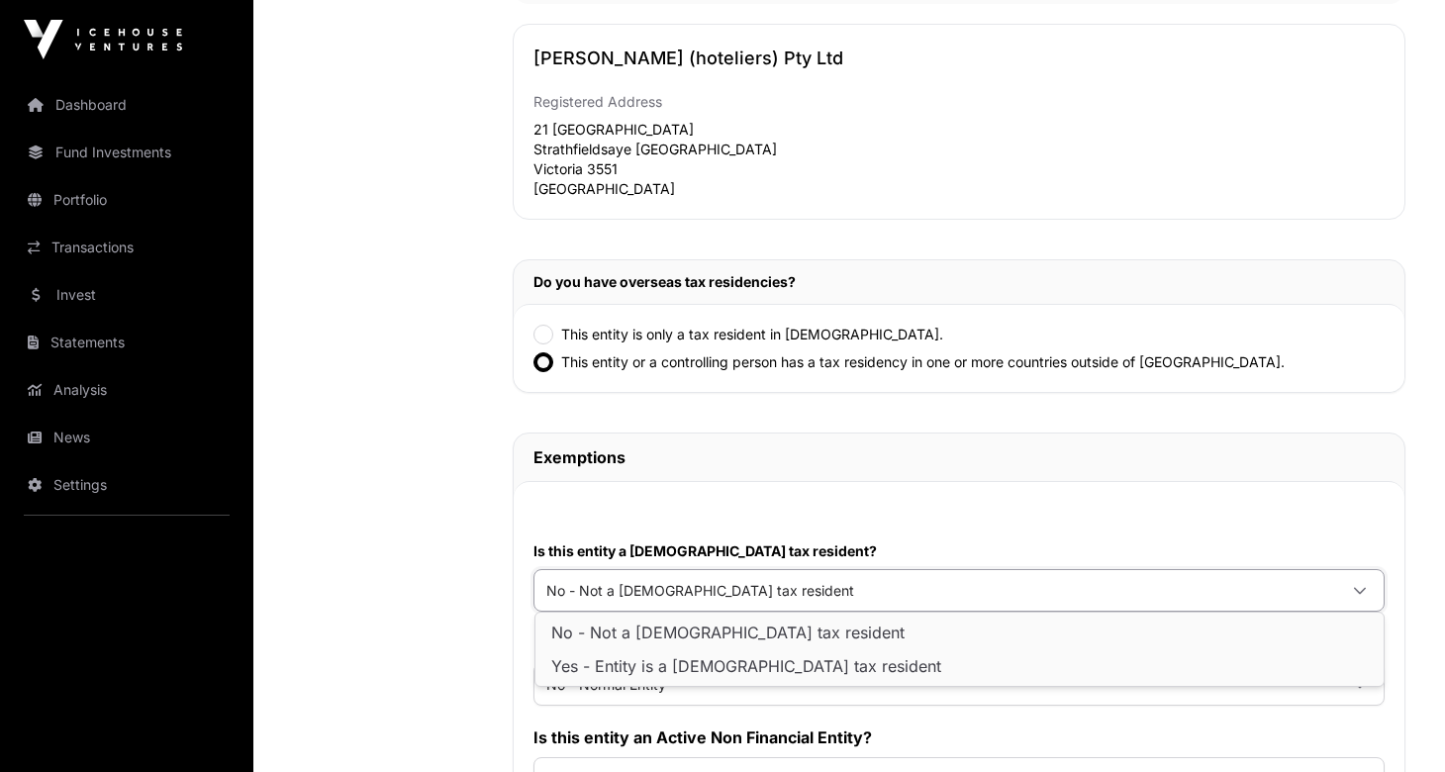
click at [763, 635] on li "No - Not a [DEMOGRAPHIC_DATA] tax resident" at bounding box center [959, 633] width 840 height 32
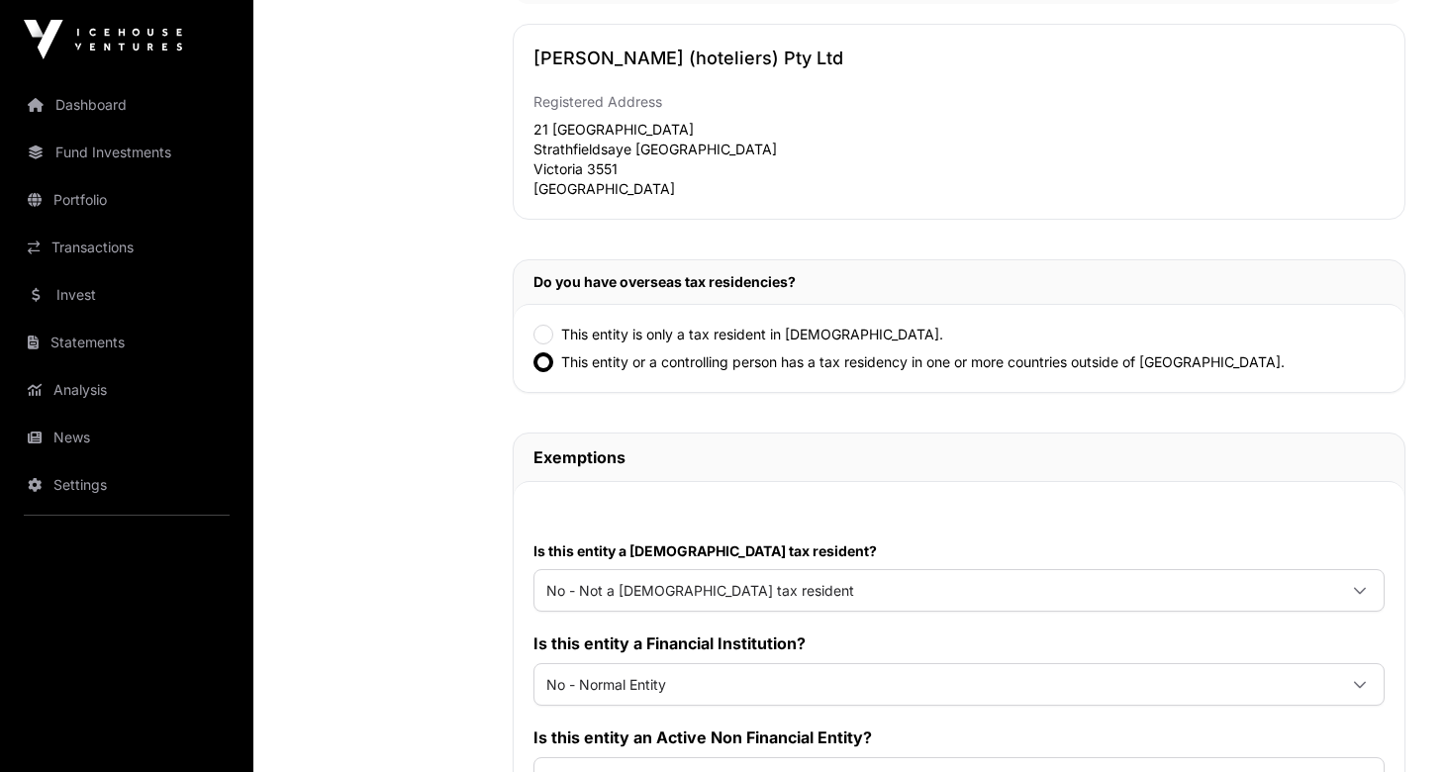
scroll to position [589, 0]
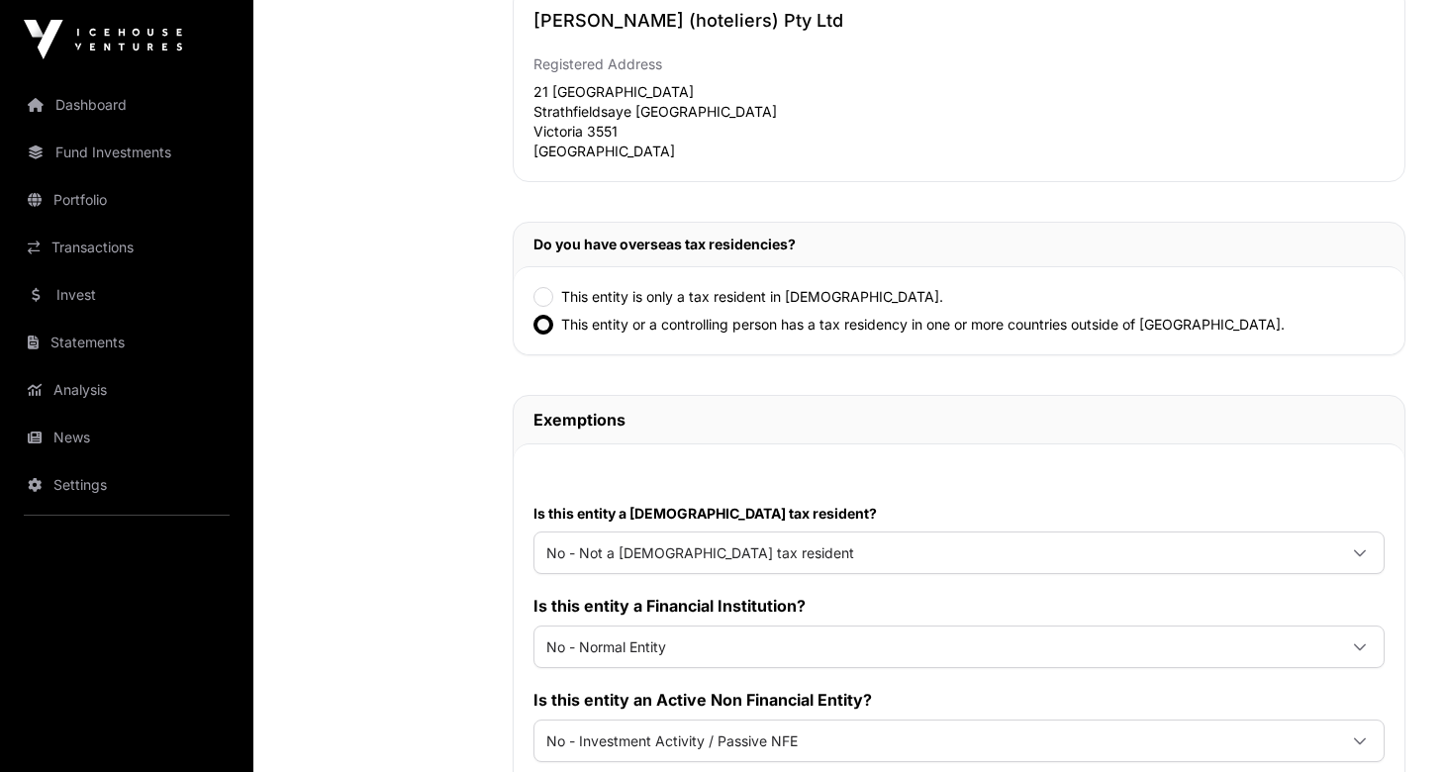
click at [759, 634] on span "No - Normal Entity" at bounding box center [935, 646] width 802 height 33
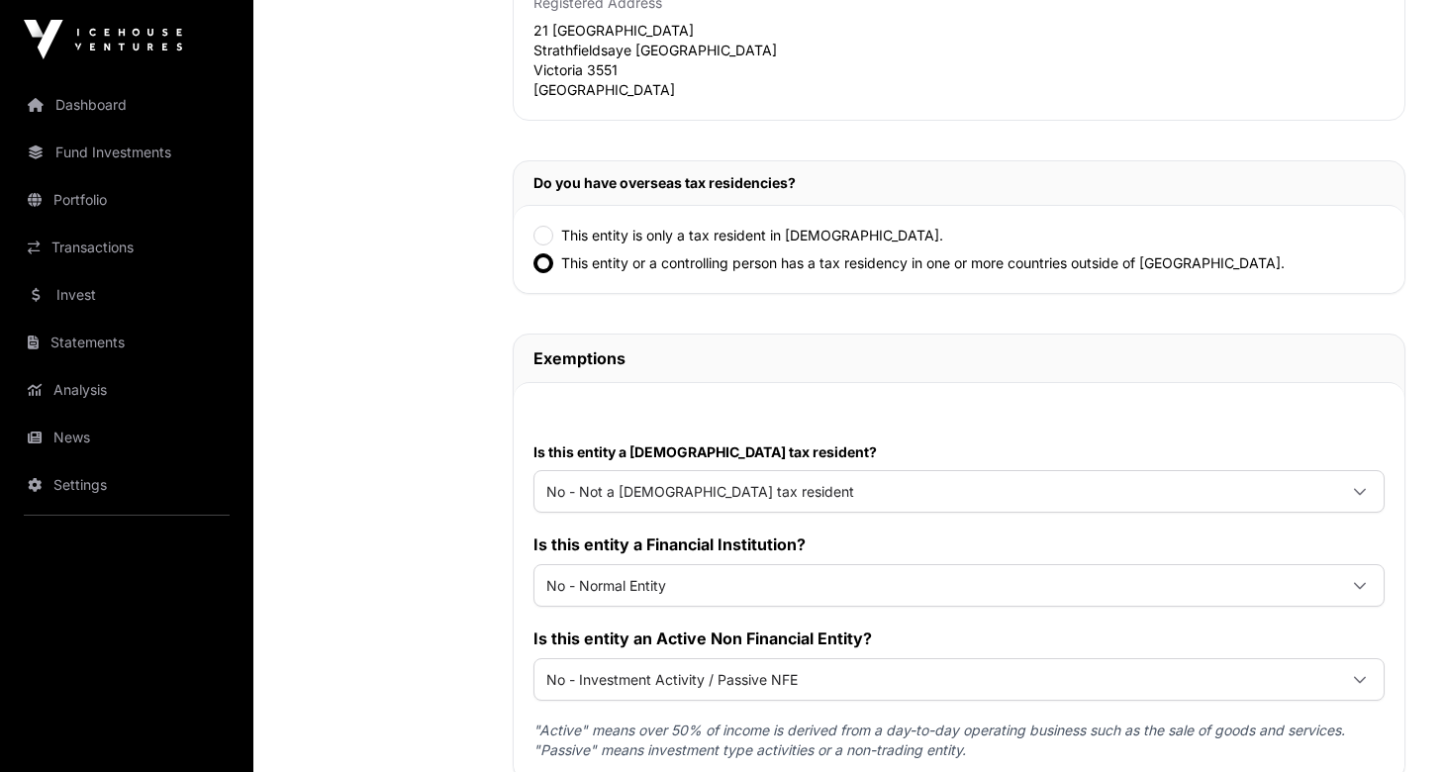
scroll to position [778, 0]
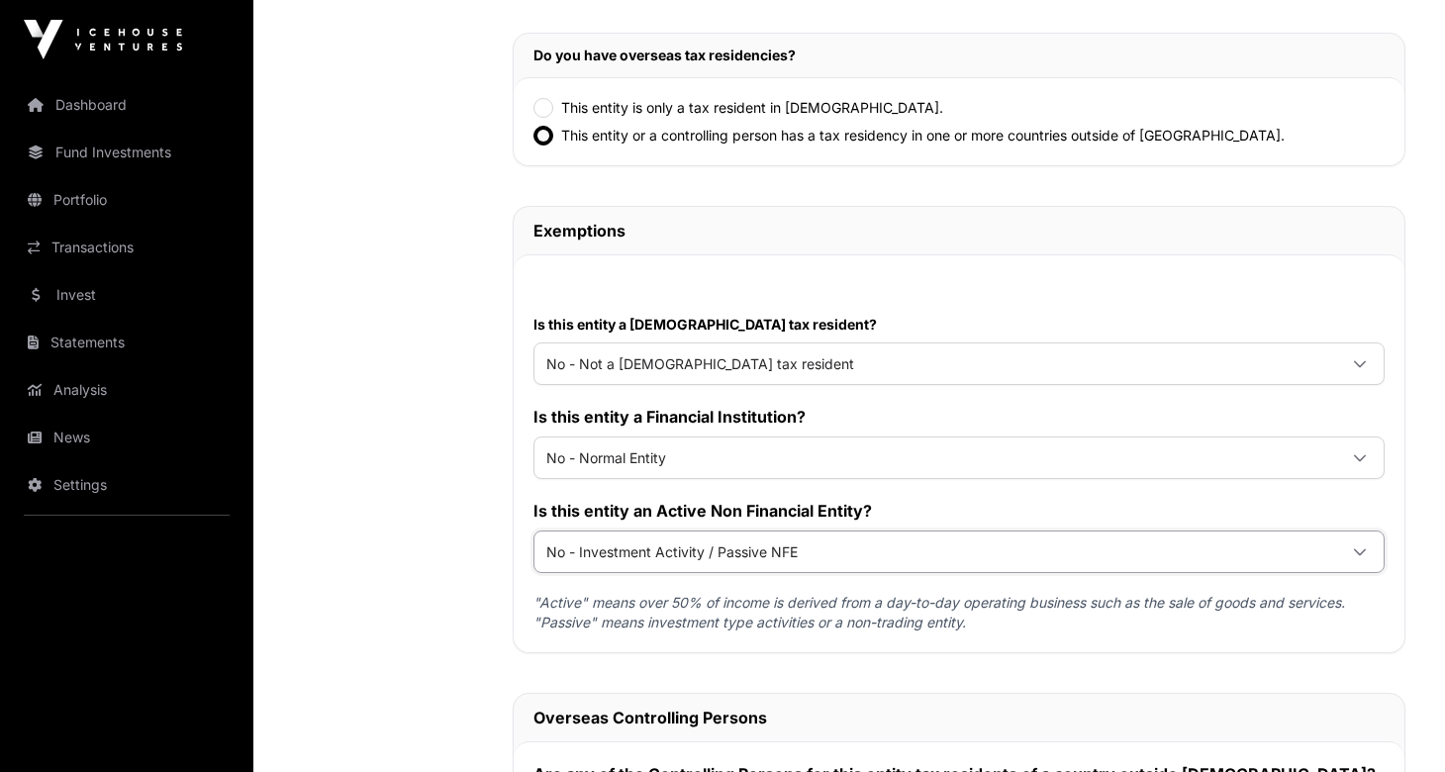
click at [784, 555] on span "No - Investment Activity / Passive NFE" at bounding box center [935, 551] width 802 height 33
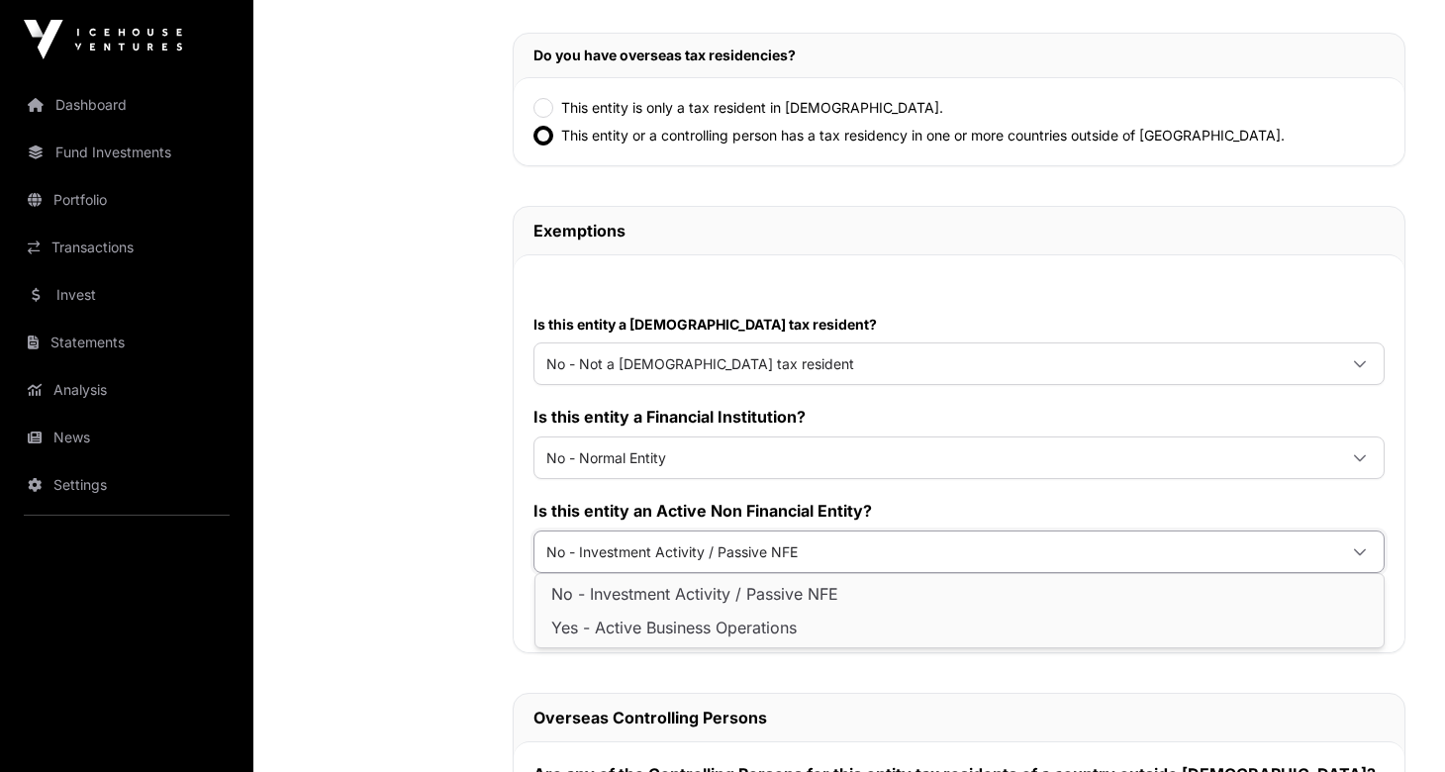
click at [829, 594] on span "No - Investment Activity / Passive NFE" at bounding box center [694, 594] width 287 height 16
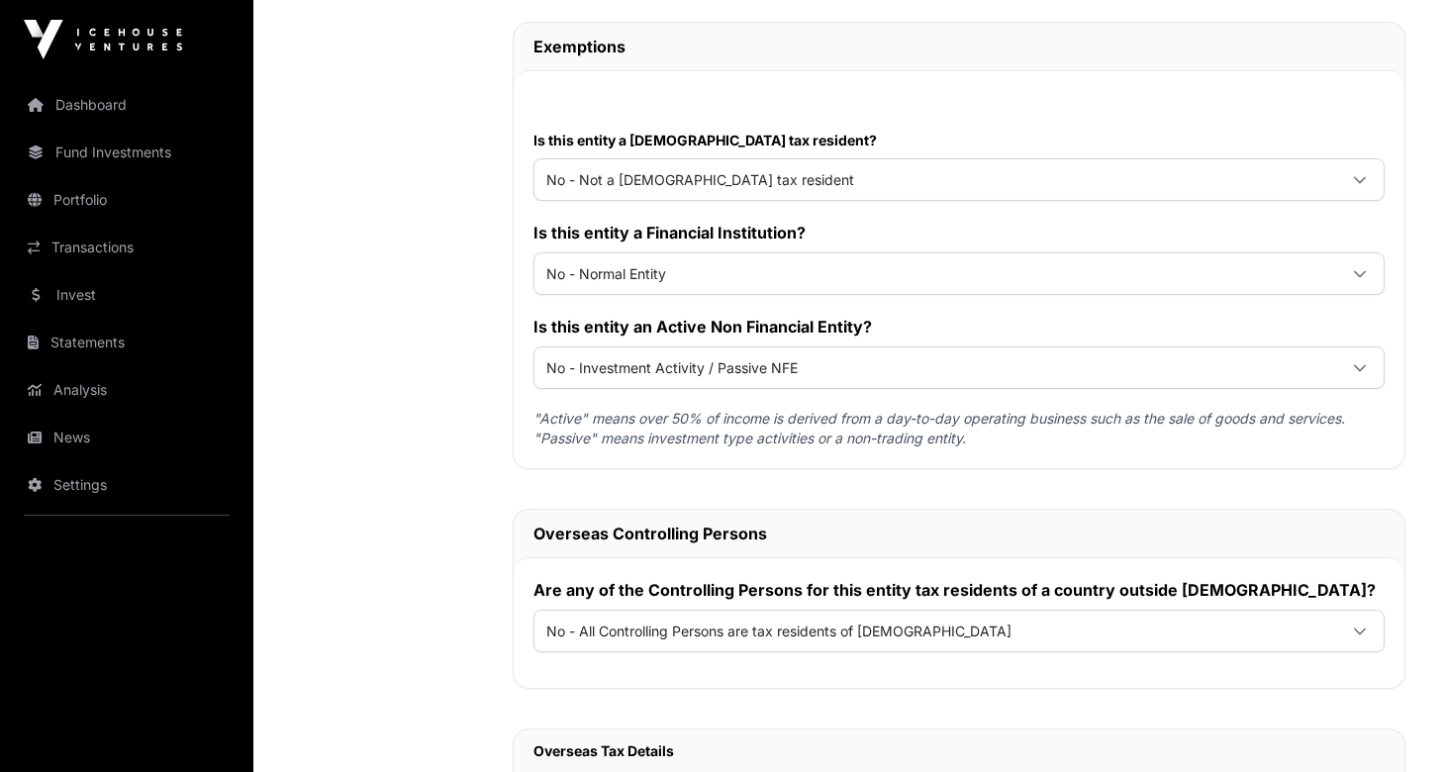
scroll to position [1071, 0]
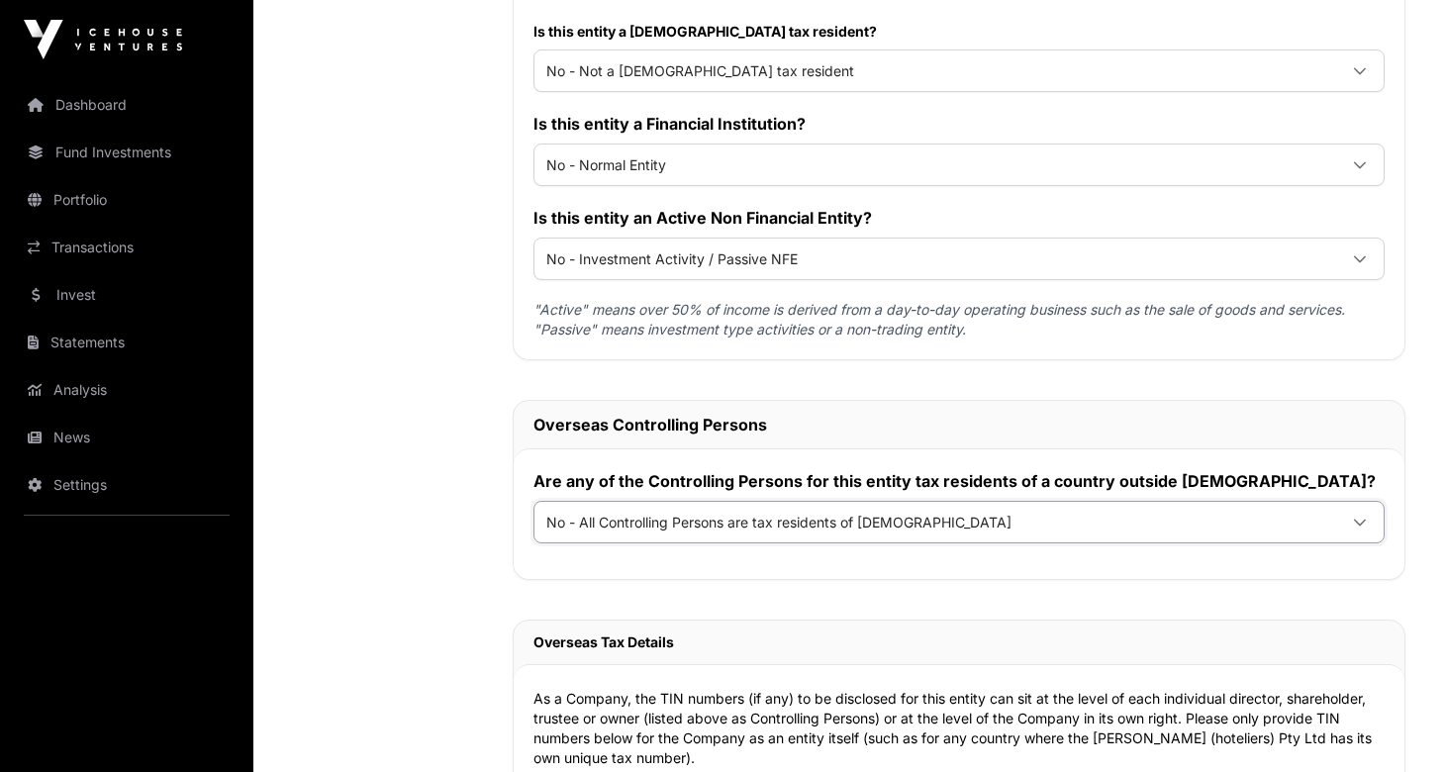
click at [844, 526] on span "No - All Controlling Persons are tax residents of [DEMOGRAPHIC_DATA]" at bounding box center [935, 522] width 802 height 33
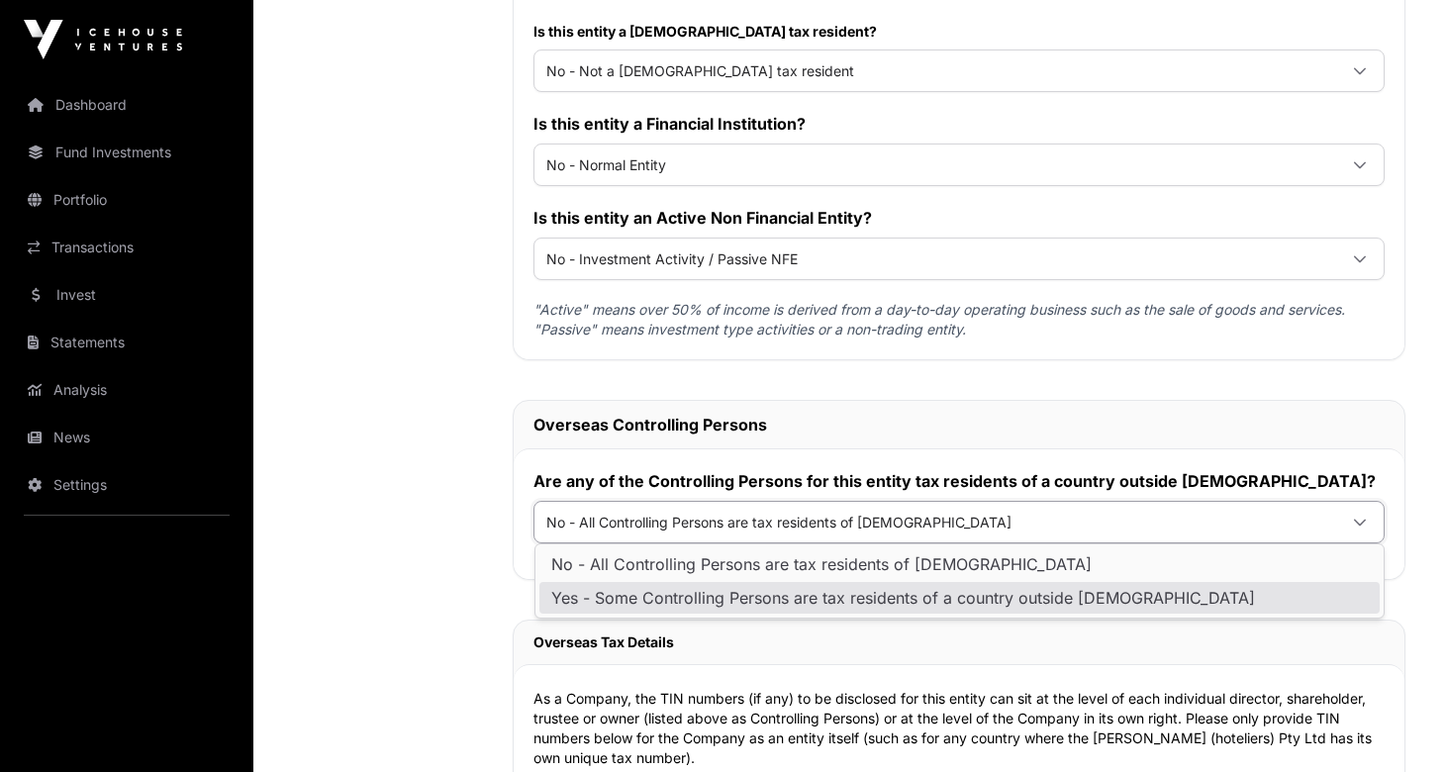
click at [868, 583] on li "Yes - Some Controlling Persons are tax residents of a country outside [DEMOGRAP…" at bounding box center [959, 598] width 840 height 32
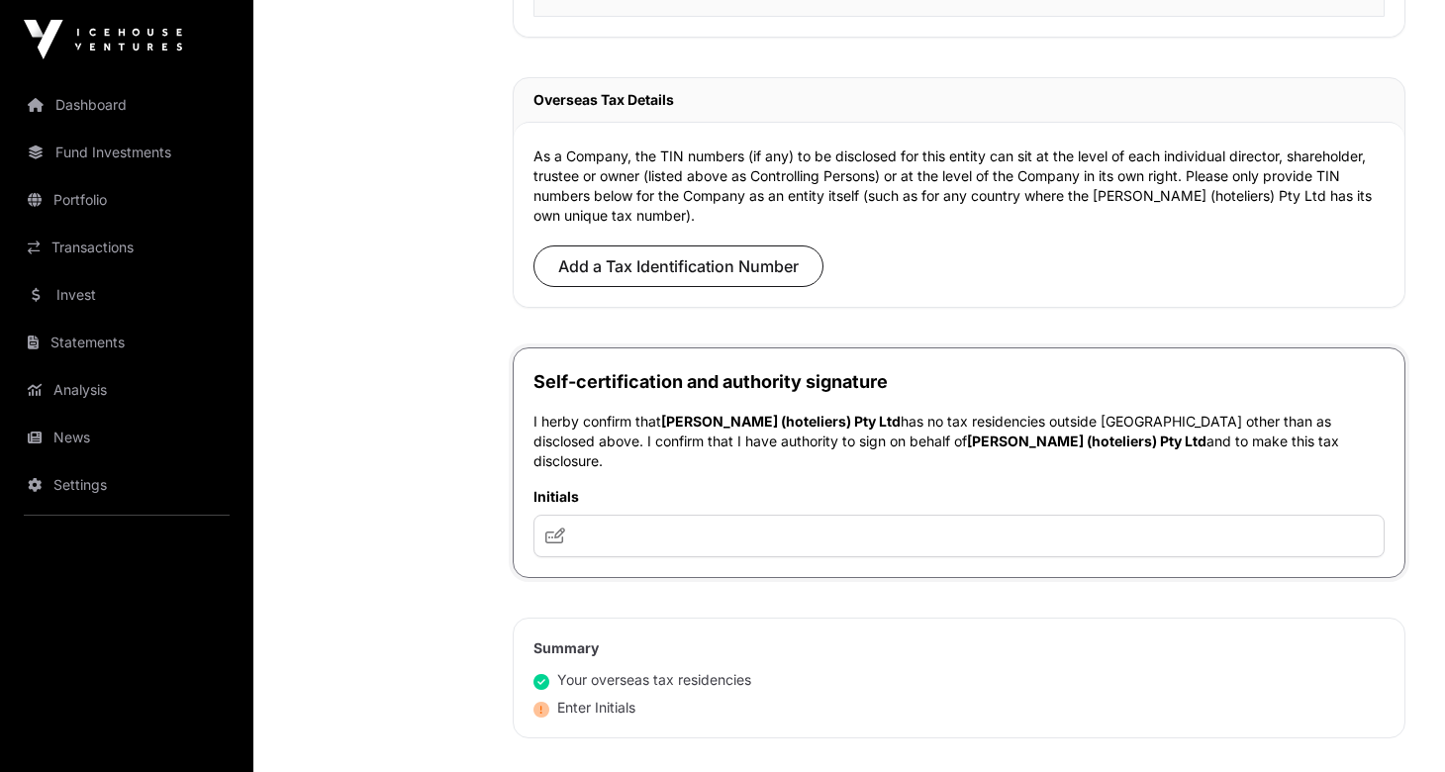
scroll to position [2536, 0]
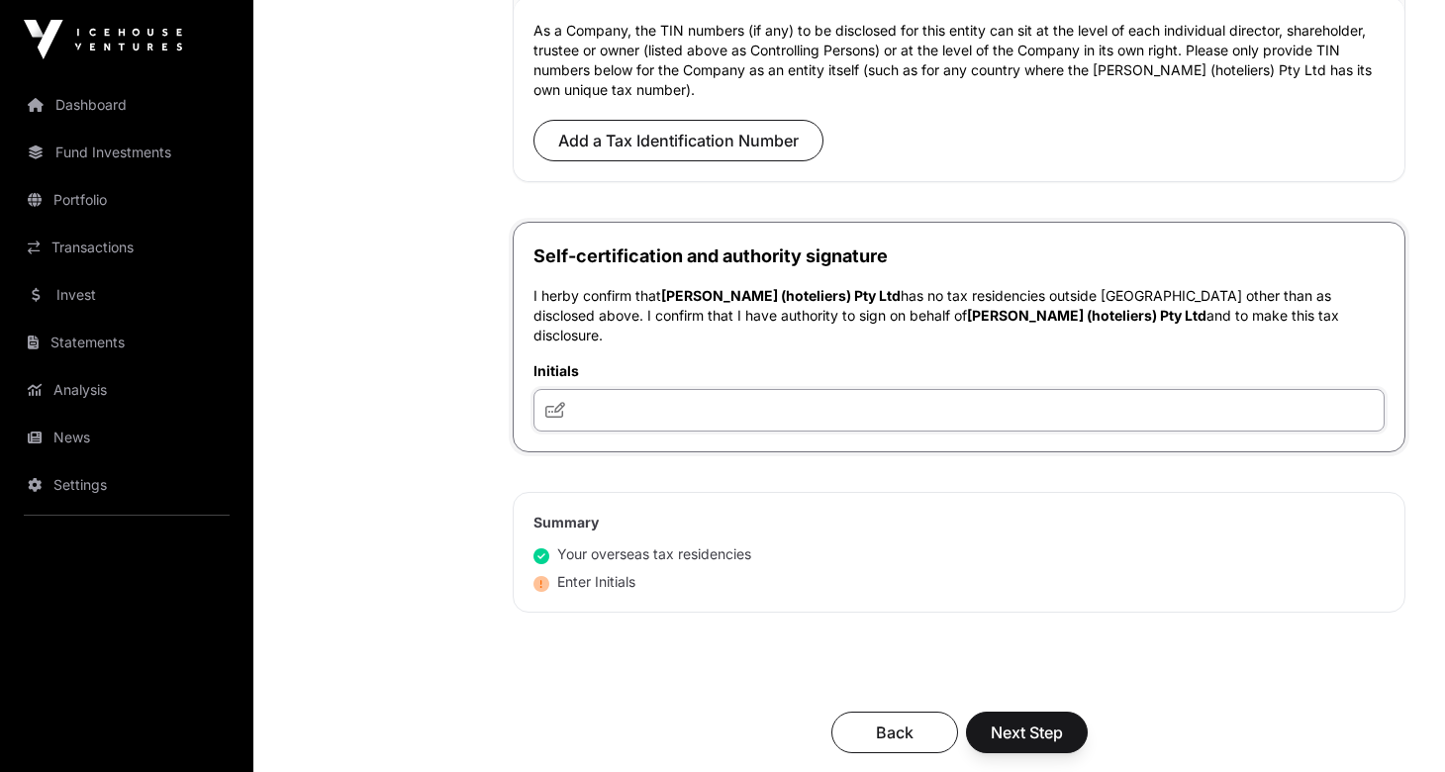
click at [781, 392] on input "text" at bounding box center [958, 410] width 851 height 43
type input "**********"
click at [1014, 720] on span "Next Step" at bounding box center [1027, 732] width 72 height 24
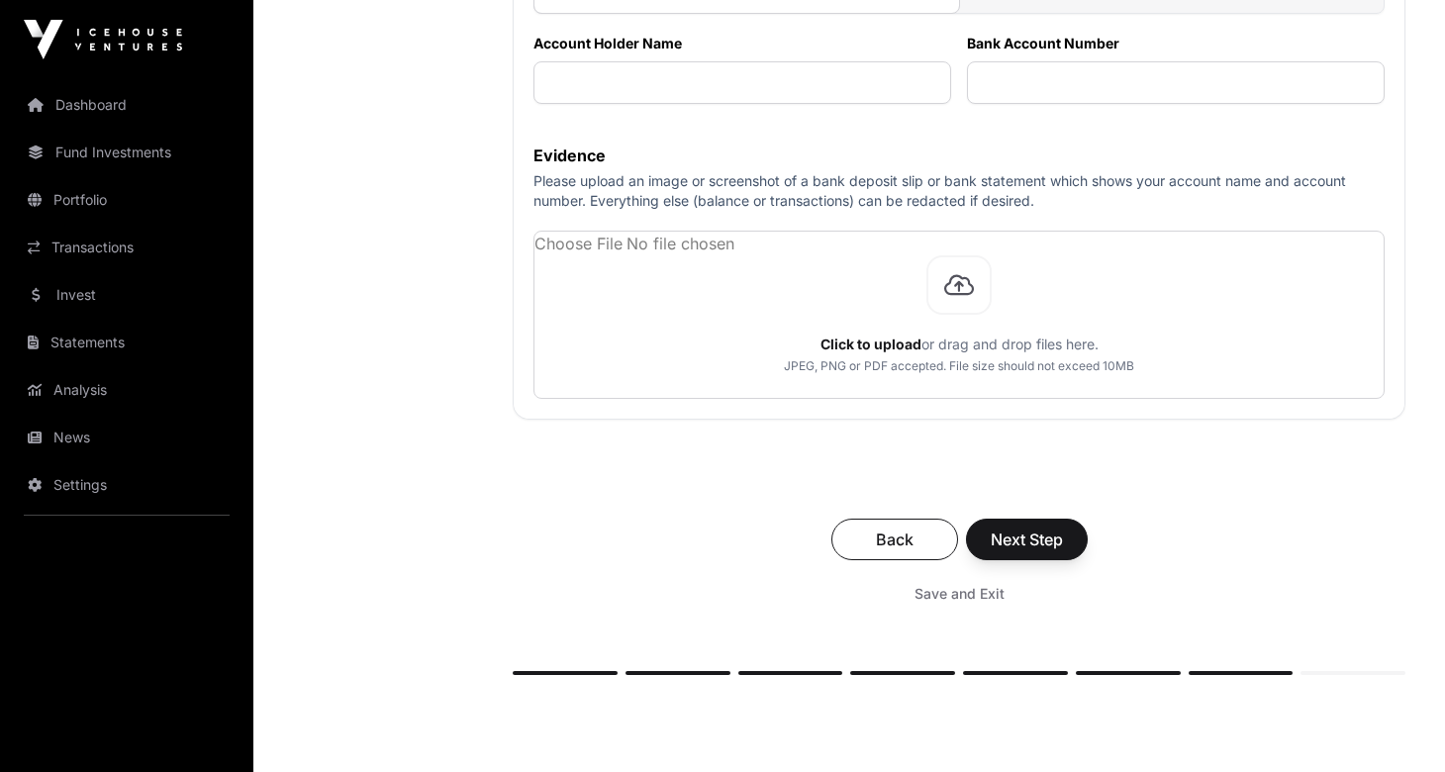
scroll to position [453, 0]
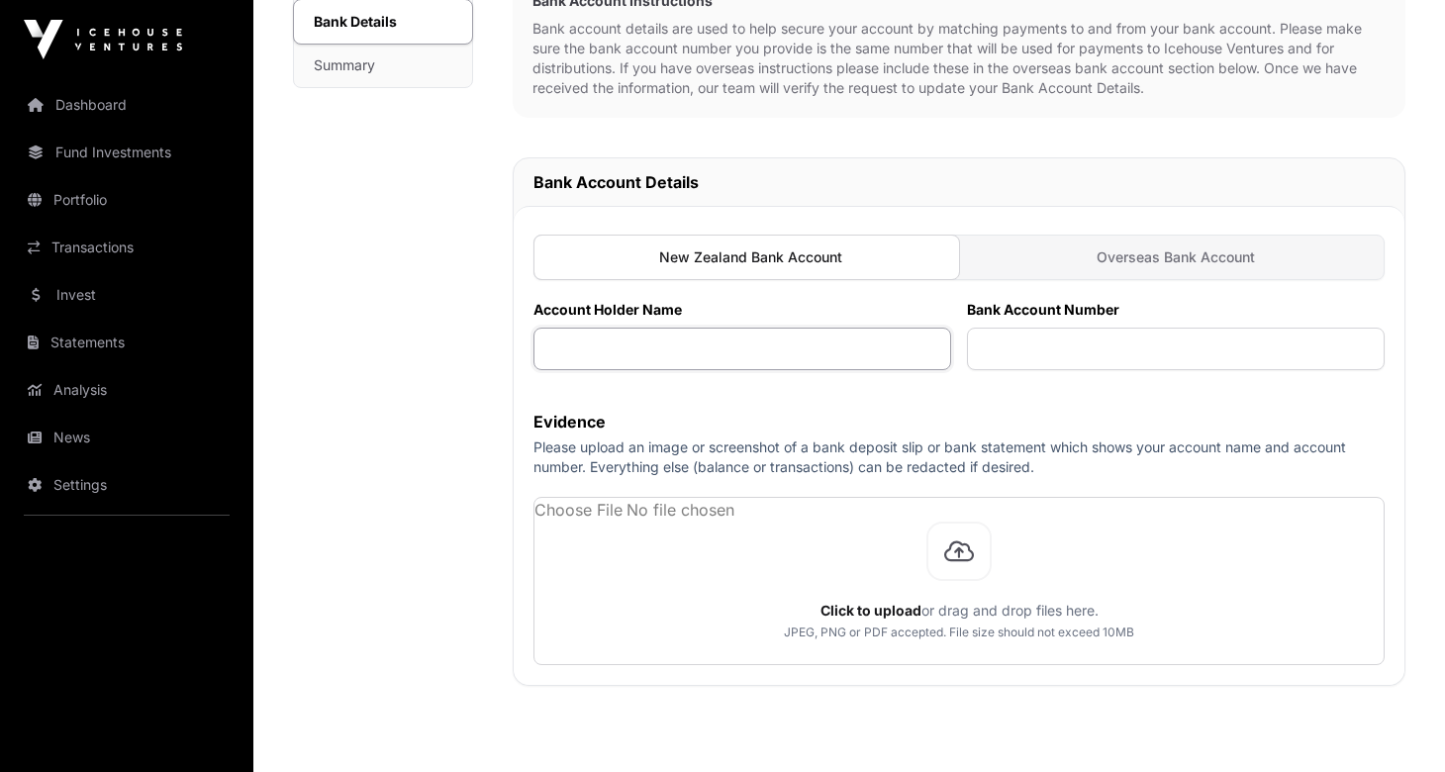
click at [689, 342] on input "text" at bounding box center [742, 349] width 418 height 43
type input "*"
type input "**********"
type input "*"
type input "**********"
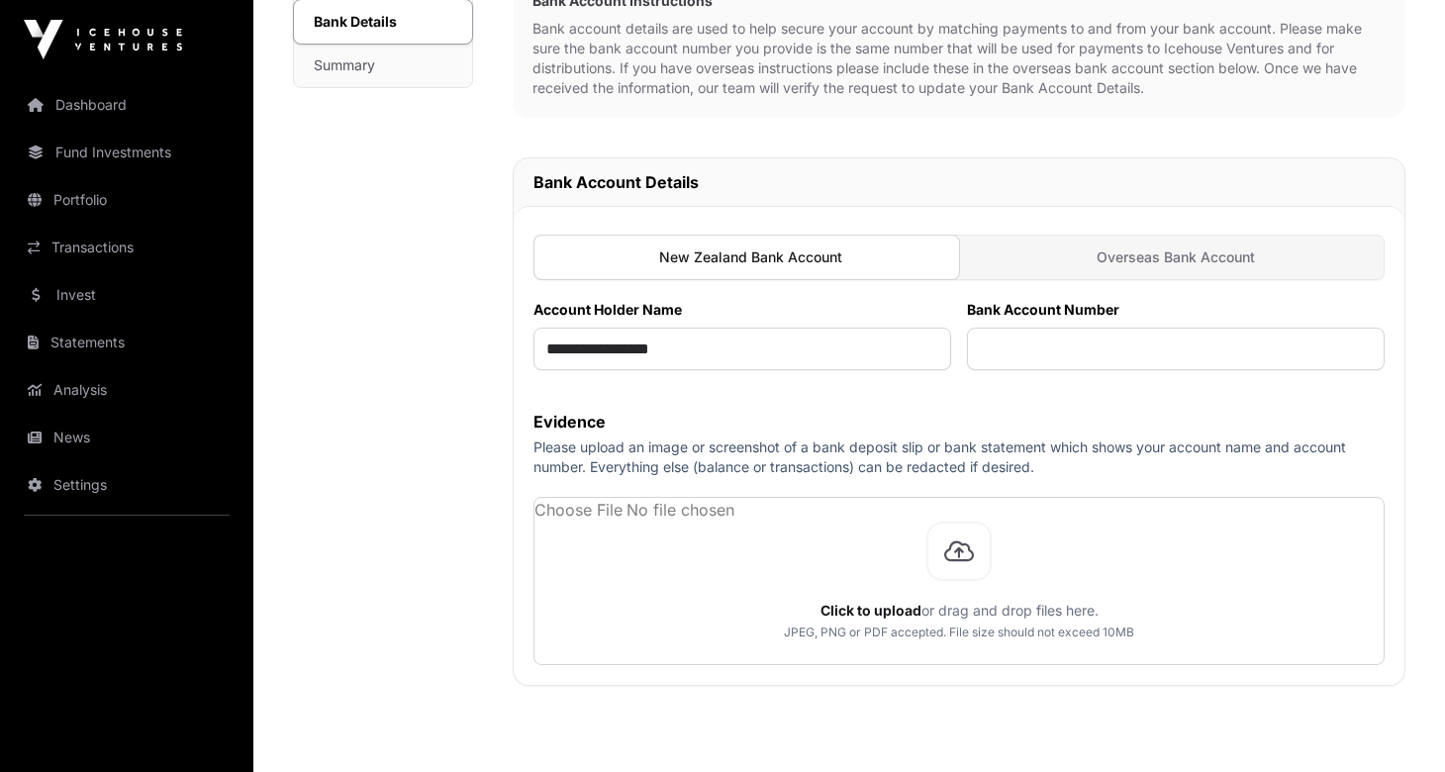
click at [1072, 267] on div "Overseas Bank Account" at bounding box center [1171, 258] width 425 height 44
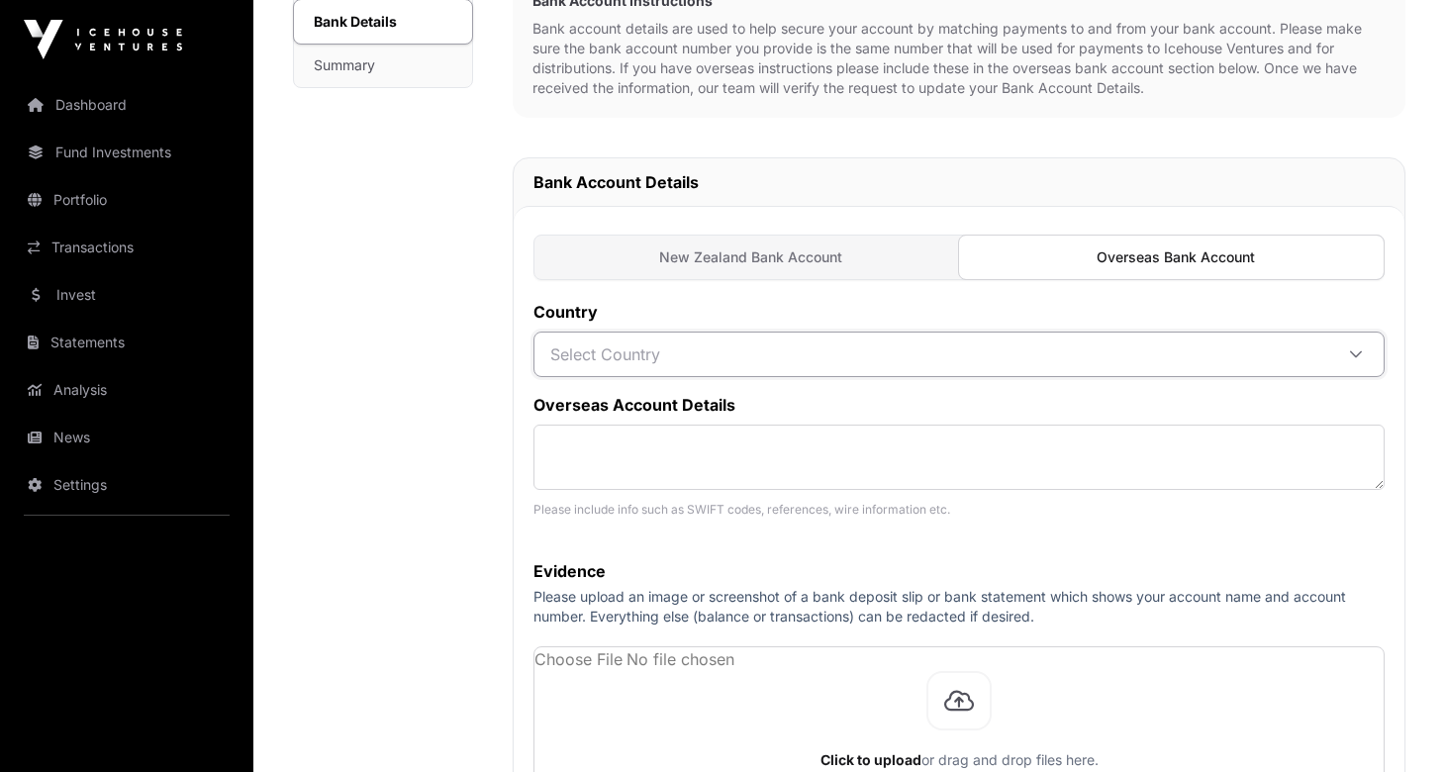
click at [684, 347] on span "Select Country" at bounding box center [935, 354] width 794 height 36
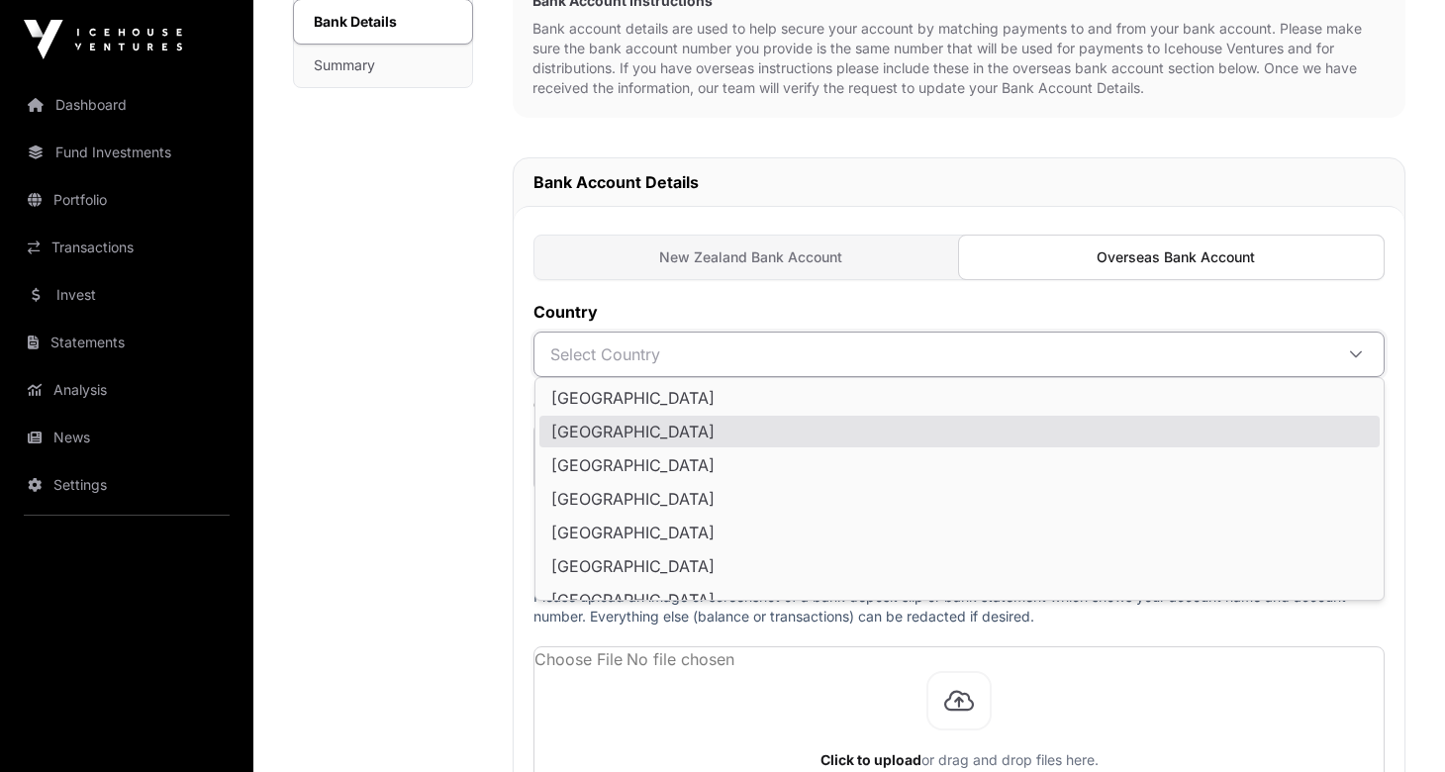
click at [427, 439] on div "Bank Details Investment AML Nature & Purpose Wholesale Power of Attorney Tax Ce…" at bounding box center [383, 442] width 180 height 1456
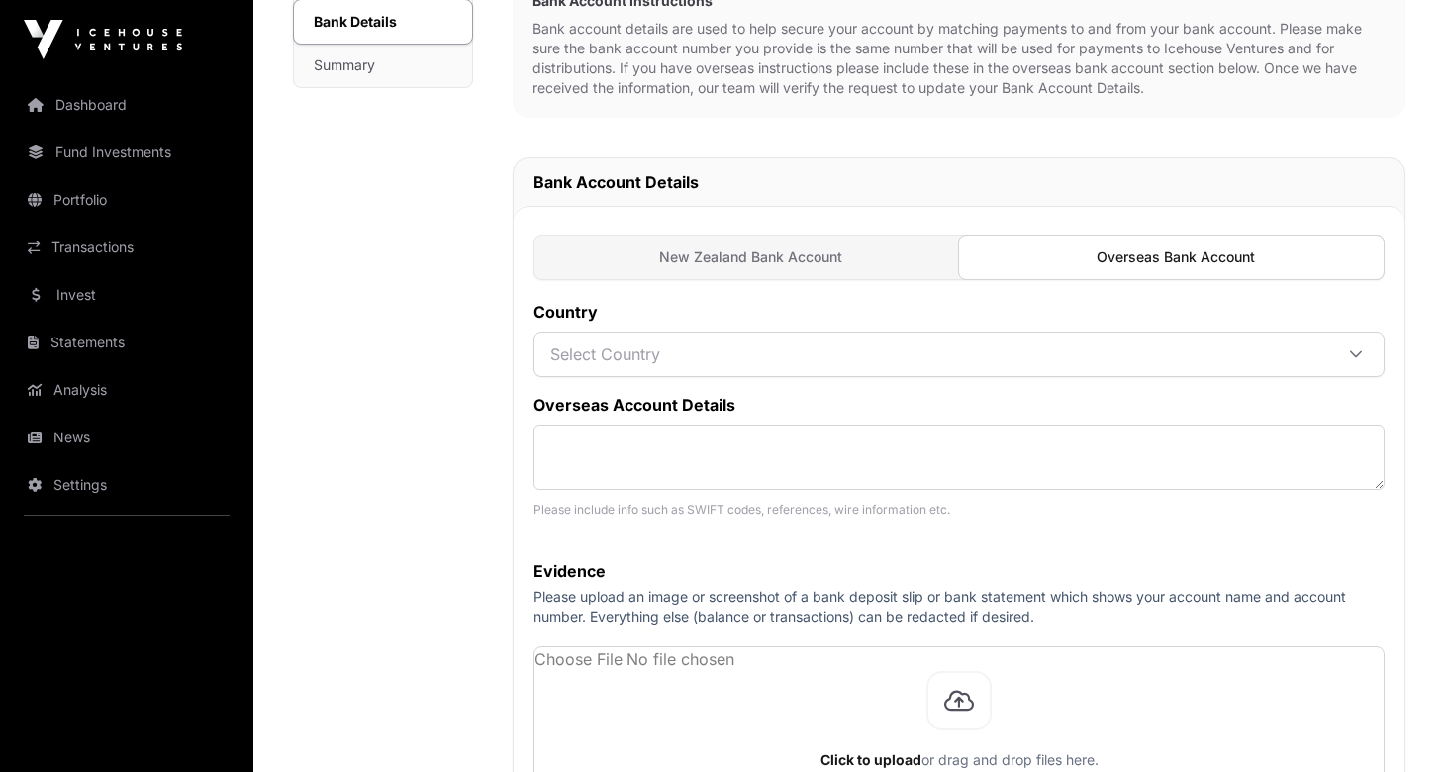
click at [905, 355] on span "Select Country" at bounding box center [935, 354] width 794 height 36
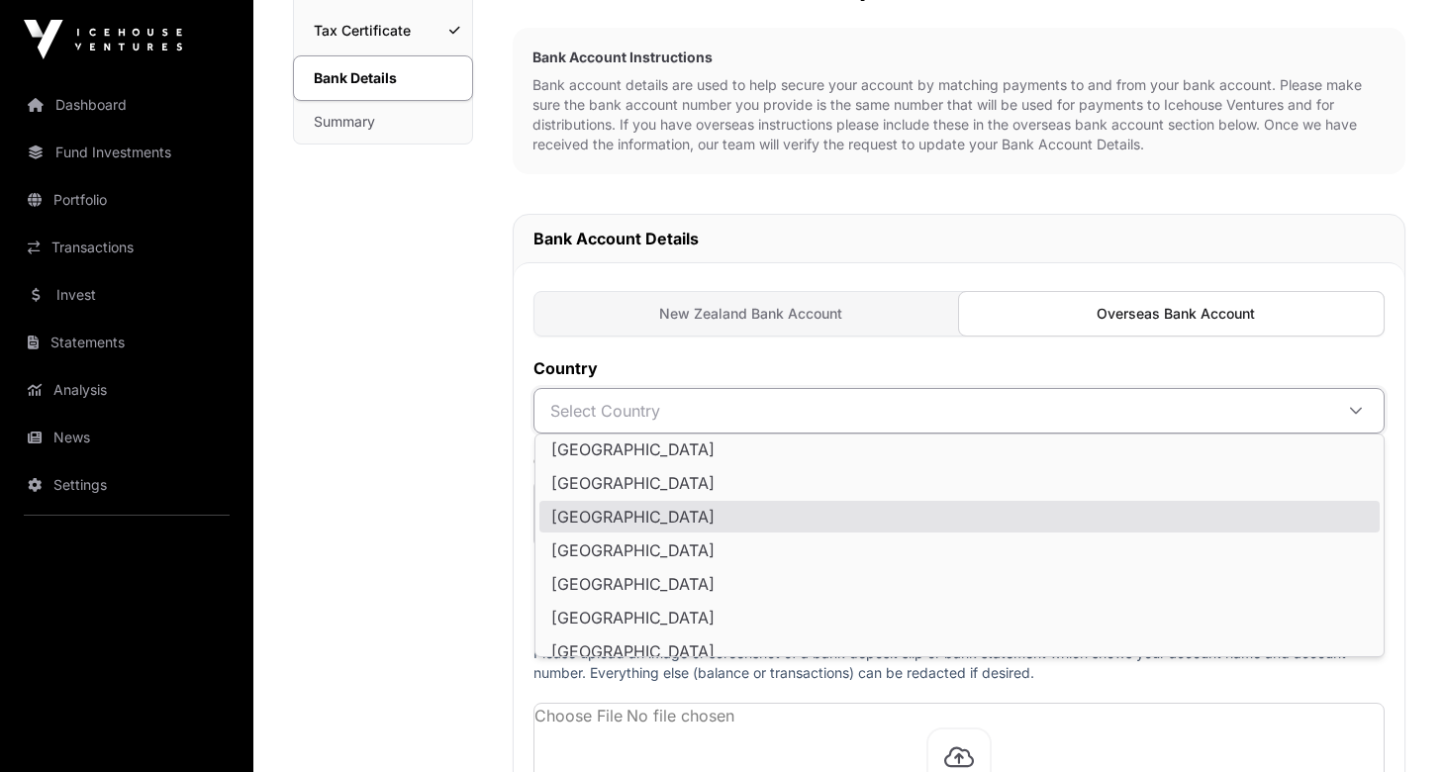
scroll to position [177, 0]
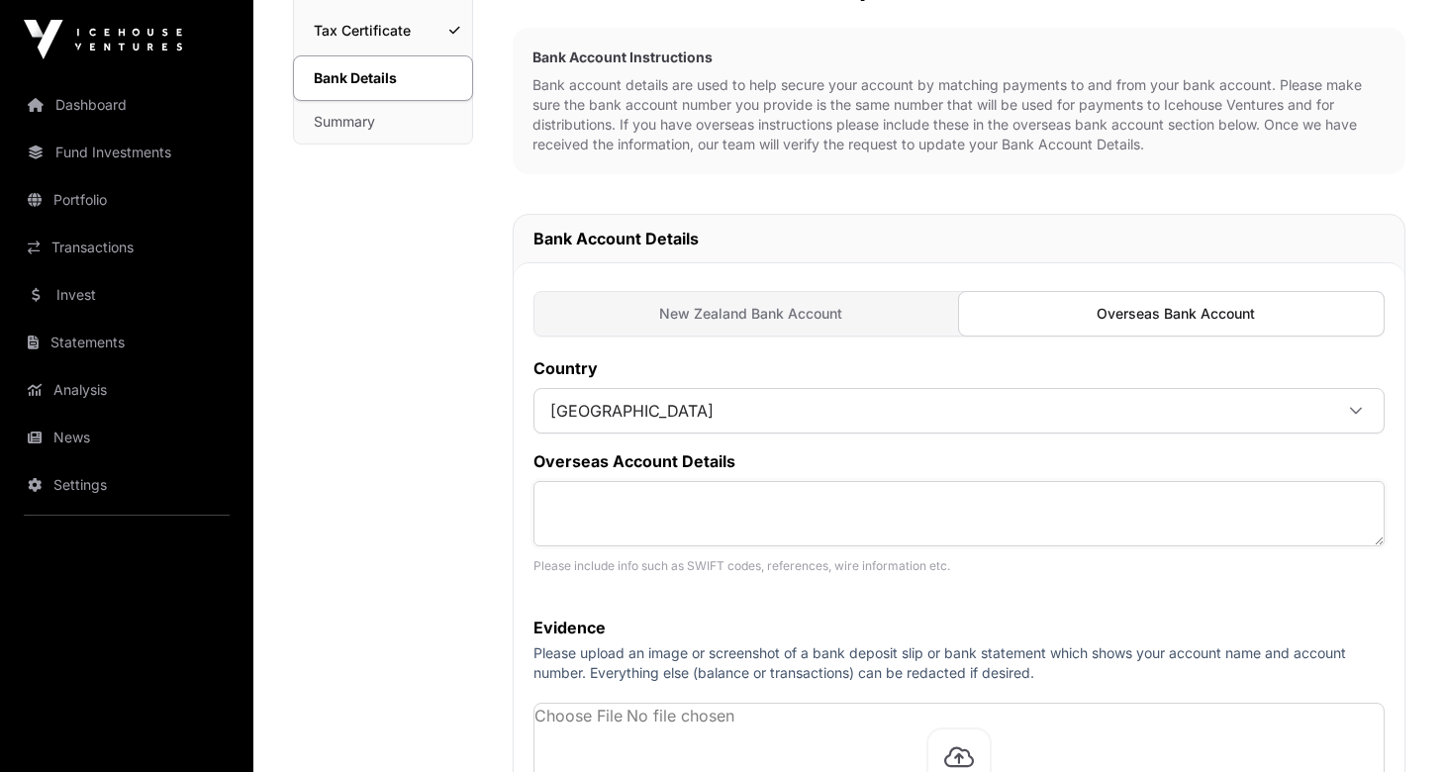
click at [861, 529] on textarea at bounding box center [958, 513] width 851 height 65
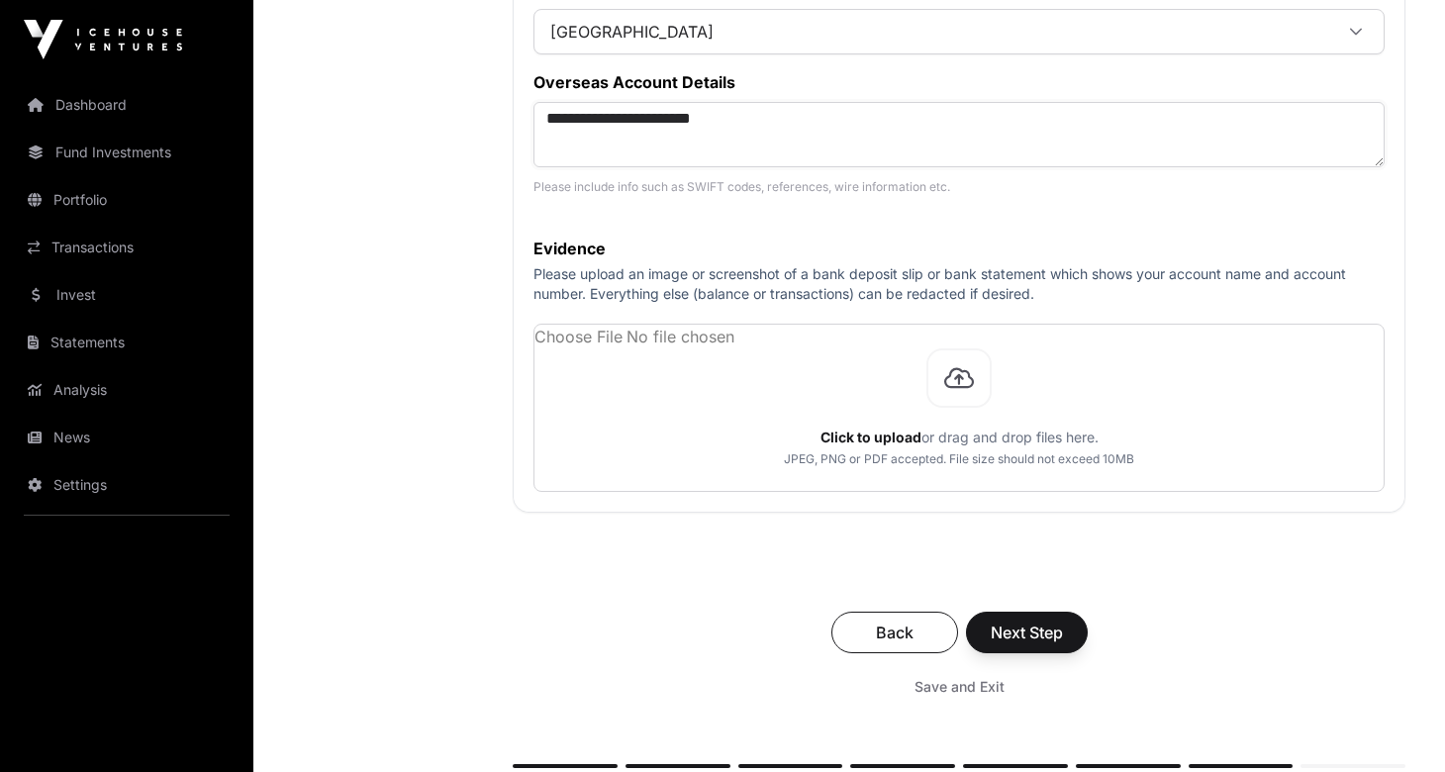
type textarea "**********"
click at [1045, 625] on span "Next Step" at bounding box center [1027, 633] width 72 height 24
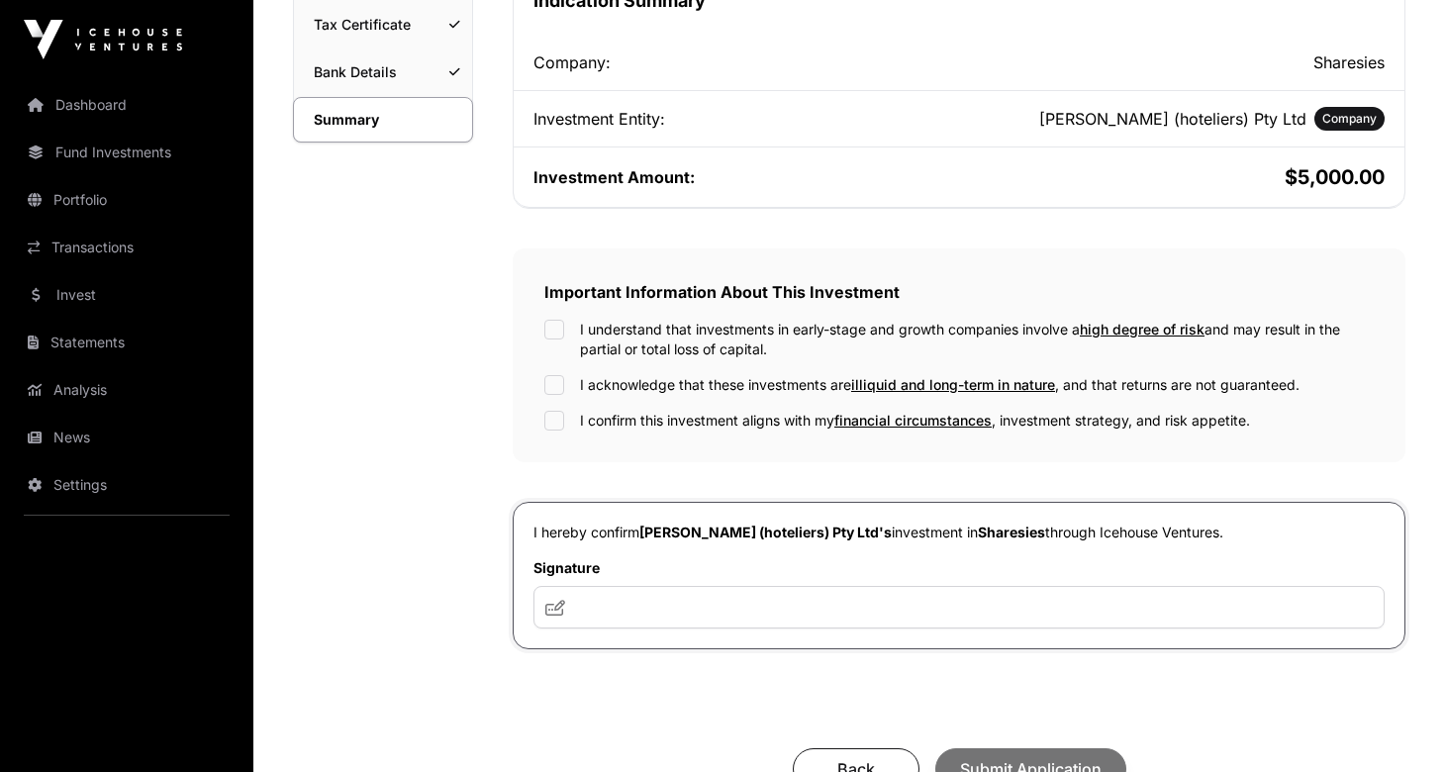
scroll to position [480, 0]
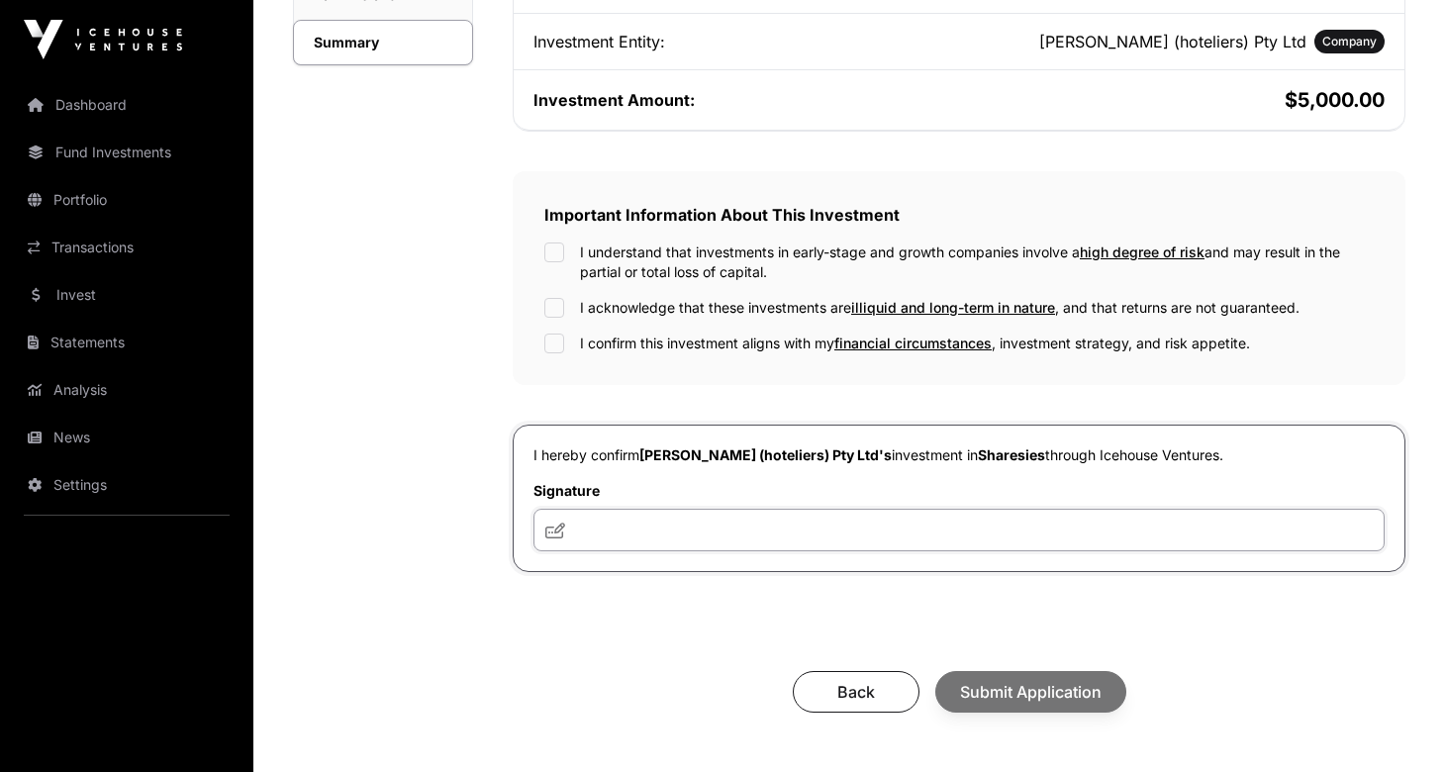
click at [669, 524] on input "text" at bounding box center [958, 530] width 851 height 43
type input "**********"
click at [1007, 694] on div "Back Submit Application" at bounding box center [958, 692] width 853 height 42
click at [1022, 708] on div "Back Submit Application" at bounding box center [958, 692] width 853 height 42
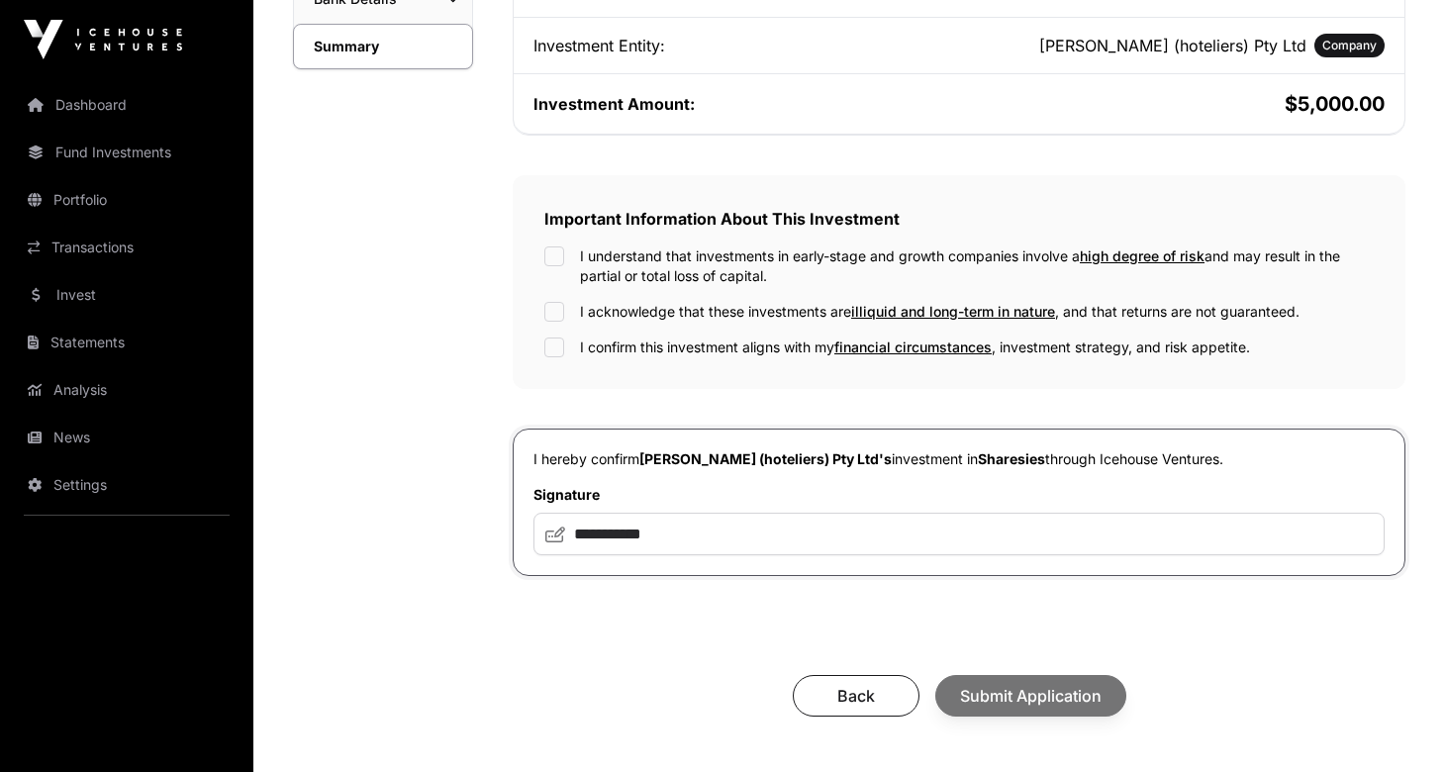
scroll to position [324, 0]
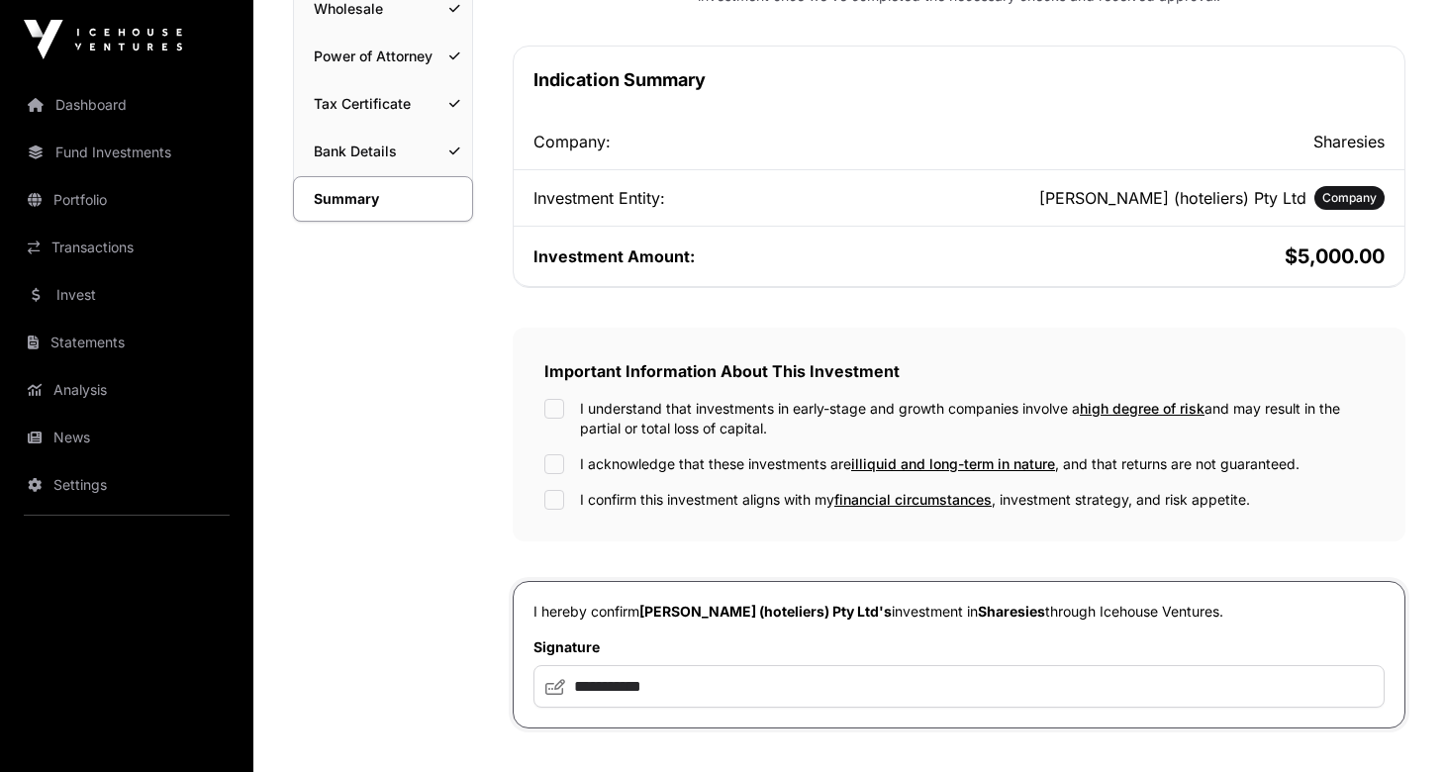
click at [557, 398] on div "Important Information About This Investment I understand that investments in ea…" at bounding box center [959, 435] width 893 height 214
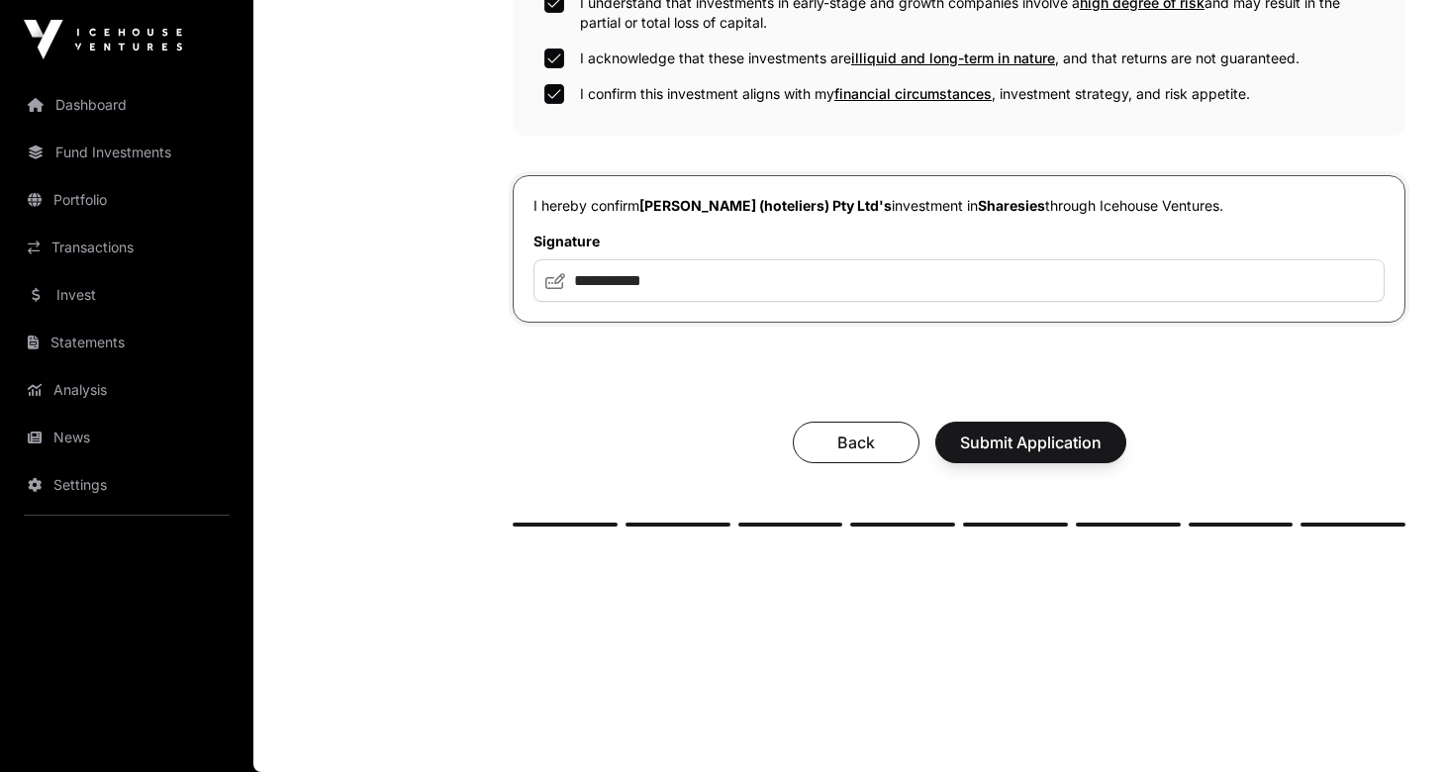
click at [1015, 446] on span "Submit Application" at bounding box center [1031, 443] width 142 height 24
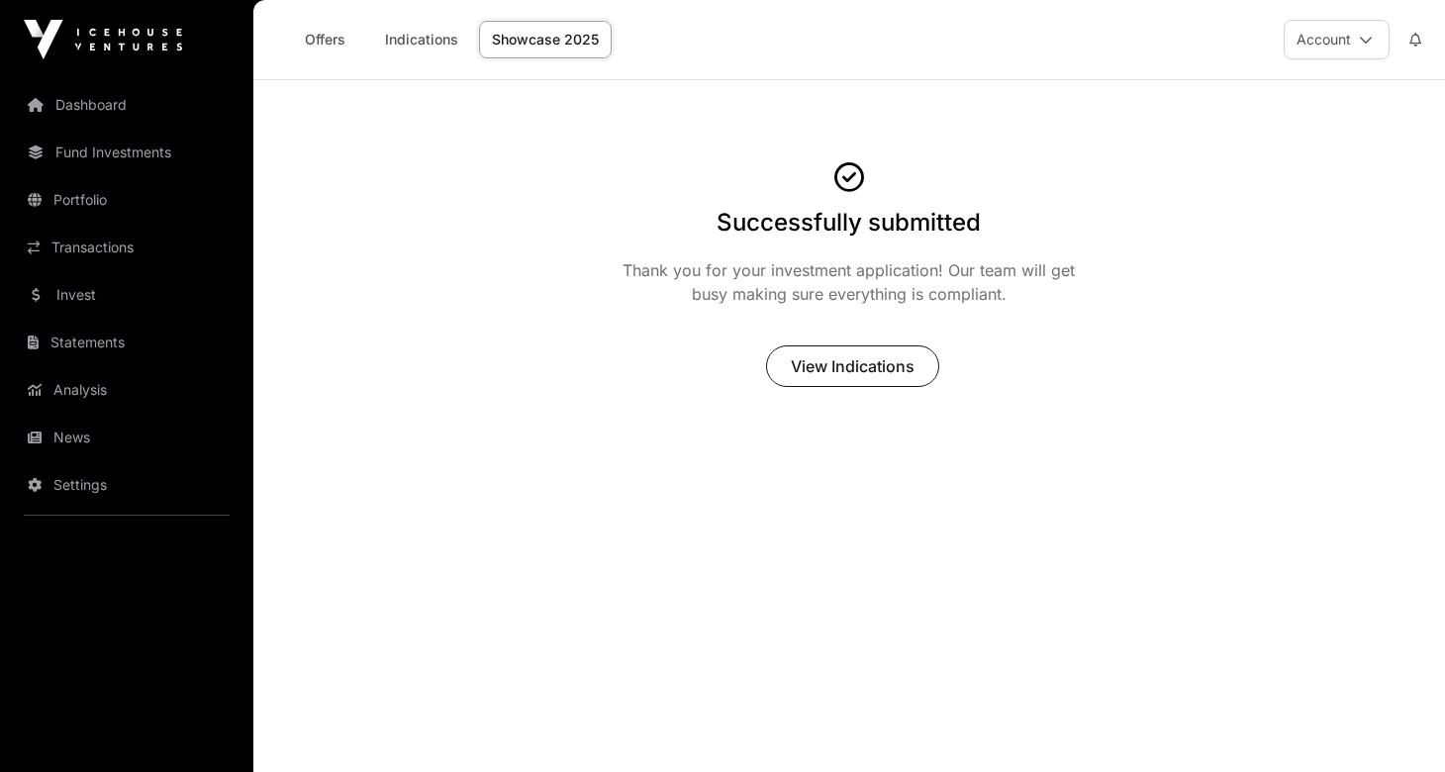
click at [847, 361] on span "View Indications" at bounding box center [853, 366] width 124 height 24
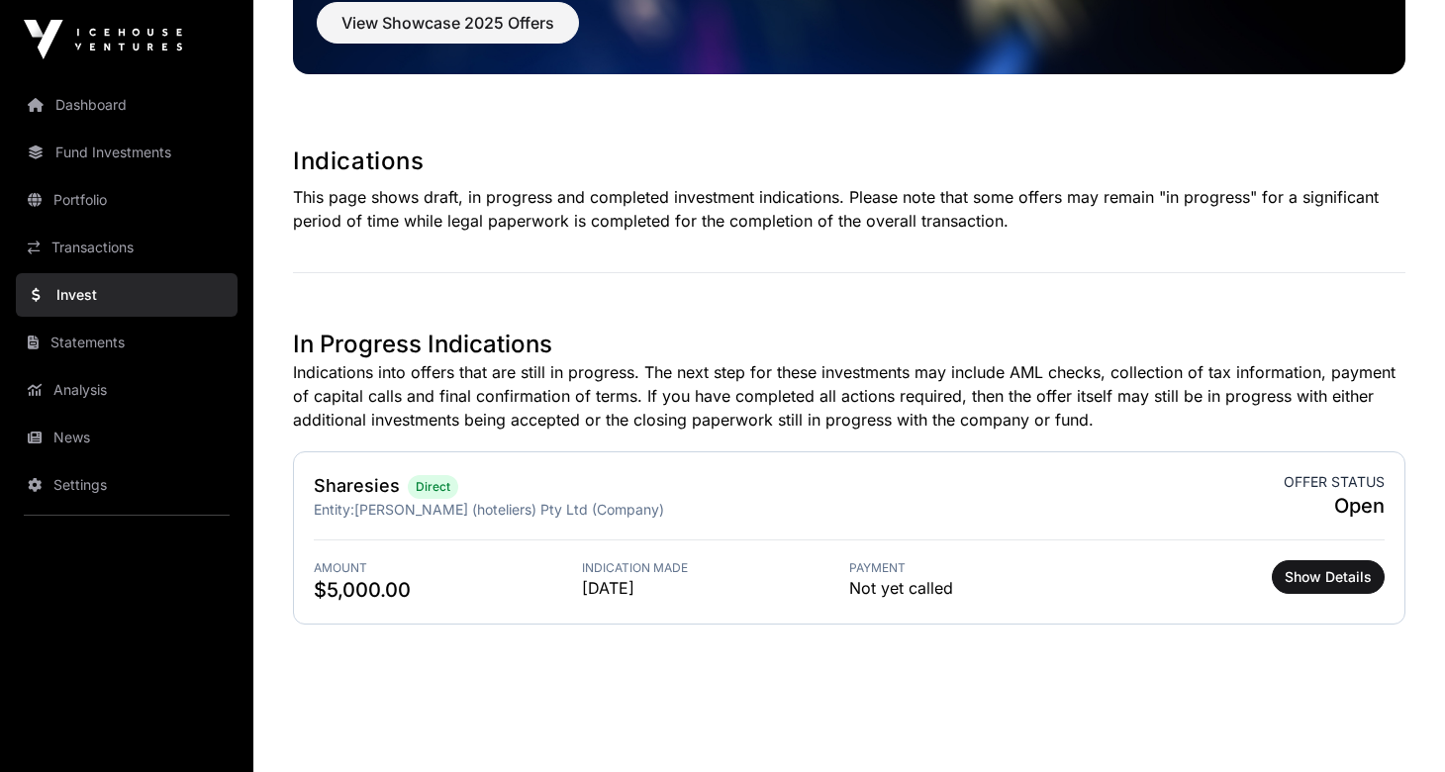
scroll to position [278, 0]
